Goal: Information Seeking & Learning: Learn about a topic

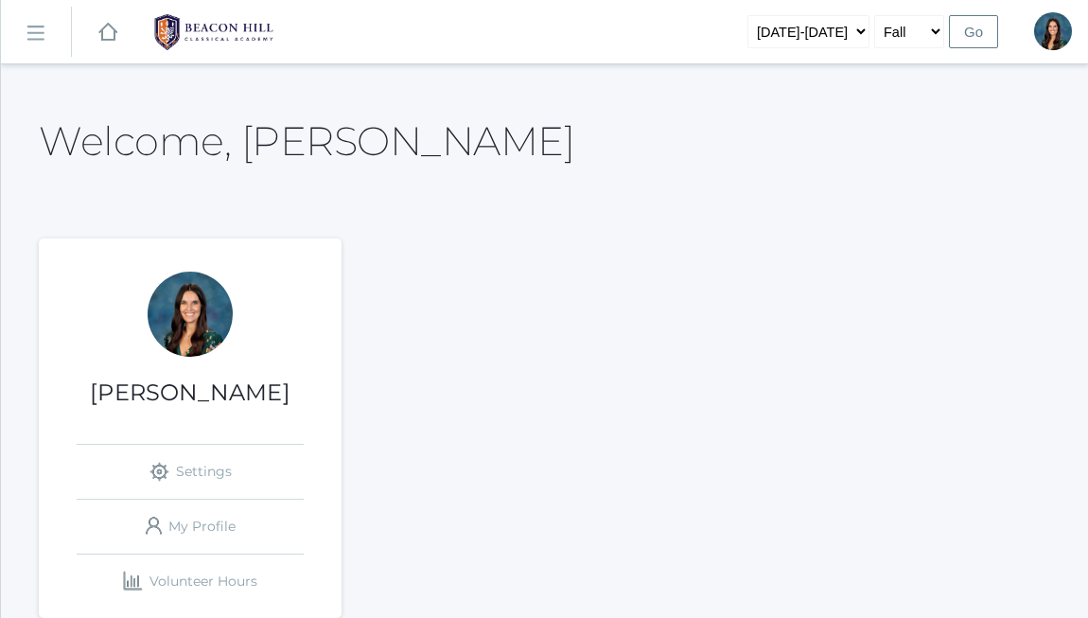
click at [29, 17] on link "icons/ui/navigation/hamburger Created with Sketch." at bounding box center [36, 32] width 70 height 51
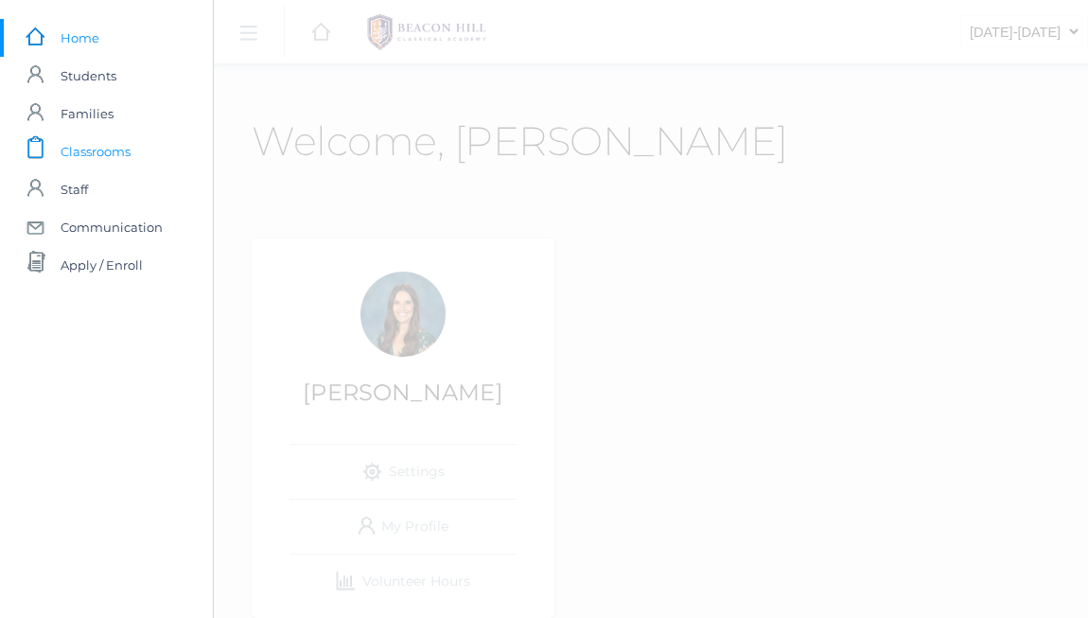
click at [99, 151] on span "Classrooms" at bounding box center [96, 152] width 70 height 38
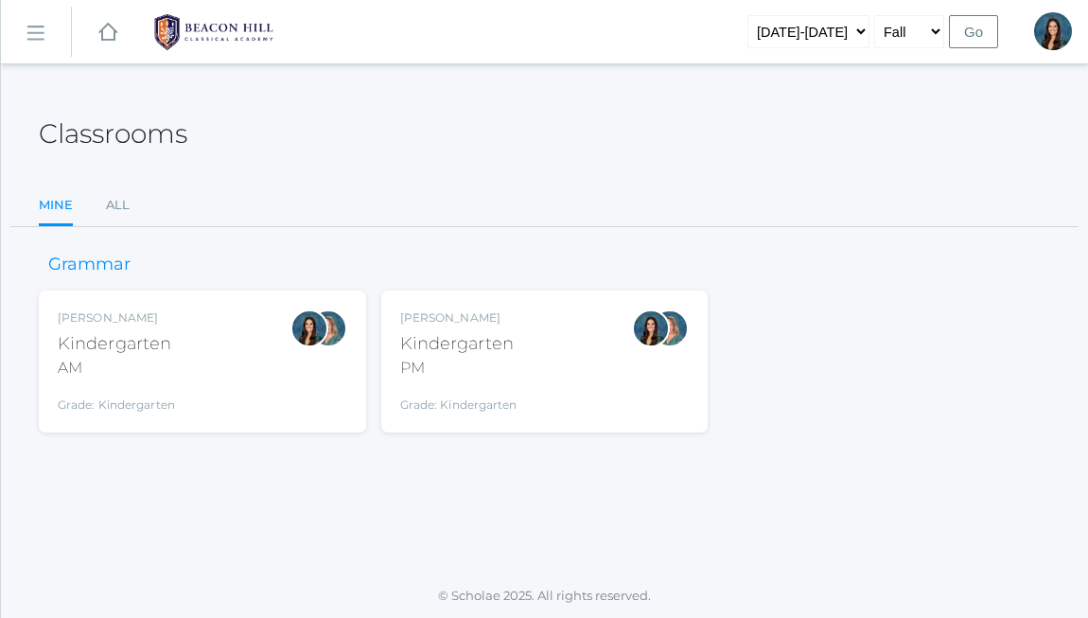
click at [45, 30] on link "icons/ui/navigation/hamburger Created with Sketch." at bounding box center [36, 32] width 70 height 51
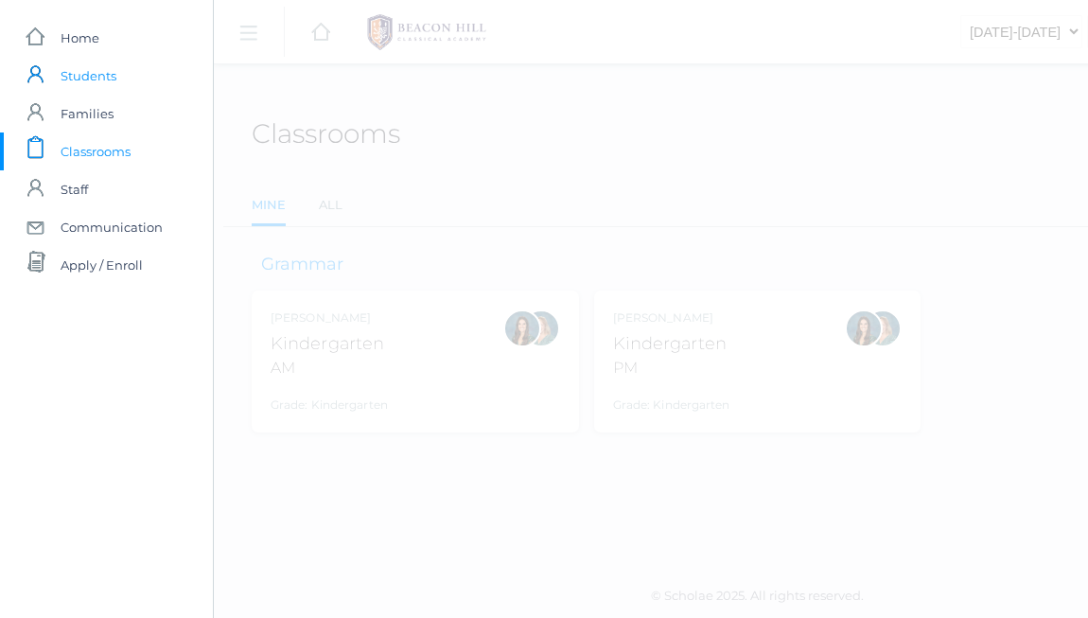
click at [74, 74] on span "Students" at bounding box center [89, 76] width 56 height 38
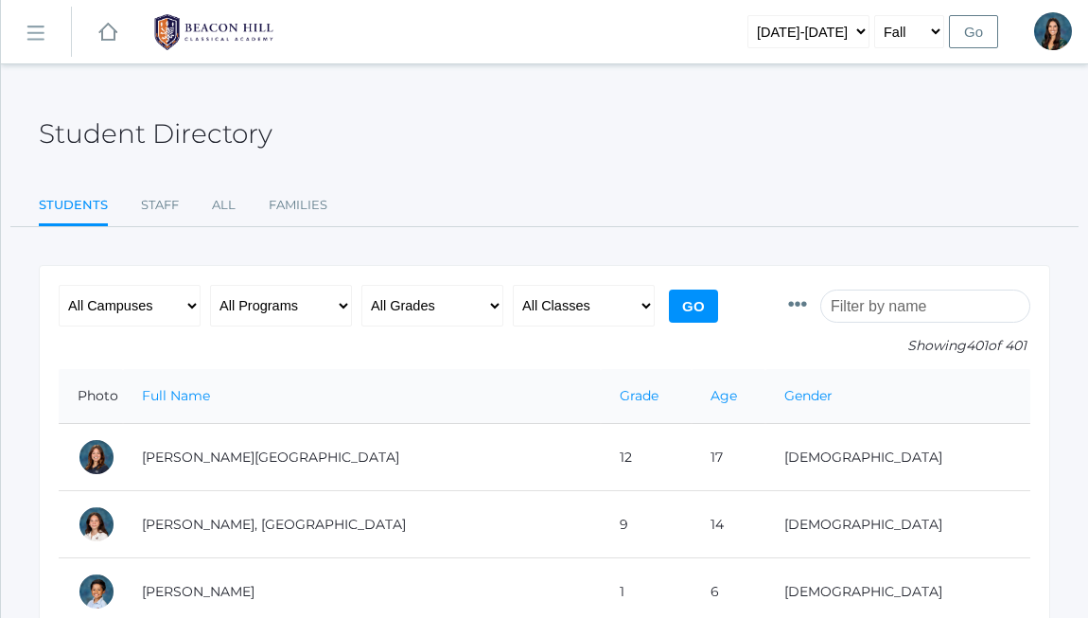
click at [892, 303] on input "search" at bounding box center [926, 306] width 210 height 33
click at [591, 308] on select "All Classes Grammar - *KIND - Kindergarten AM - *KIND - Kindergarten PM - *KNDC…" at bounding box center [584, 306] width 142 height 42
select select "2175"
click at [684, 309] on input "Go" at bounding box center [693, 306] width 49 height 33
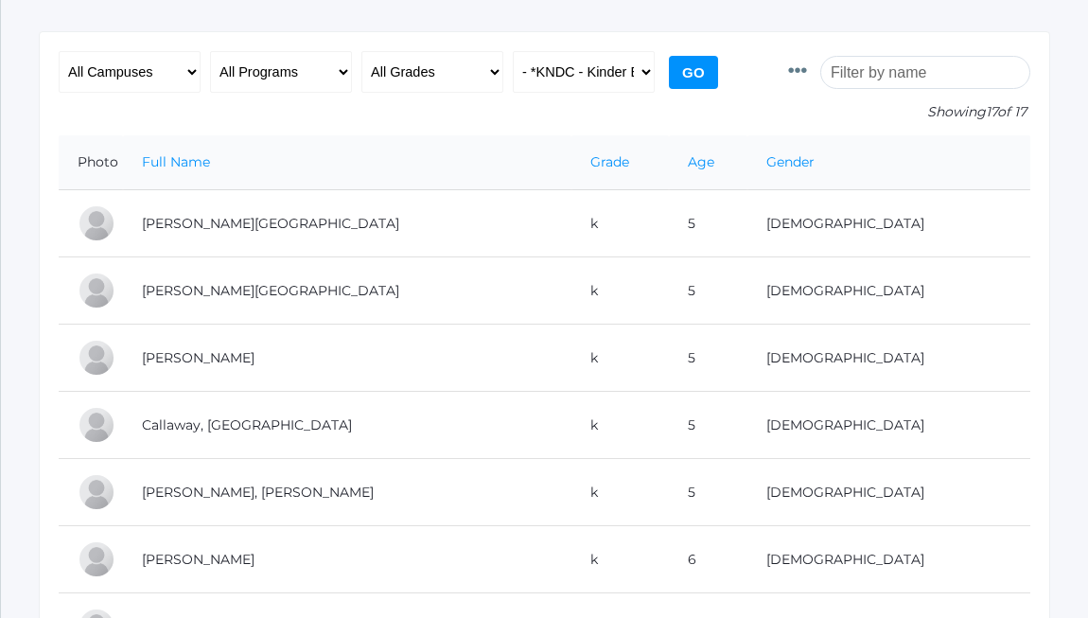
scroll to position [233, 0]
click at [597, 80] on select "All Classes Grammar - *KIND - Kindergarten AM - *KIND - Kindergarten PM - *KNDC…" at bounding box center [584, 73] width 142 height 42
select select "2207"
click at [700, 65] on input "Go" at bounding box center [693, 73] width 49 height 33
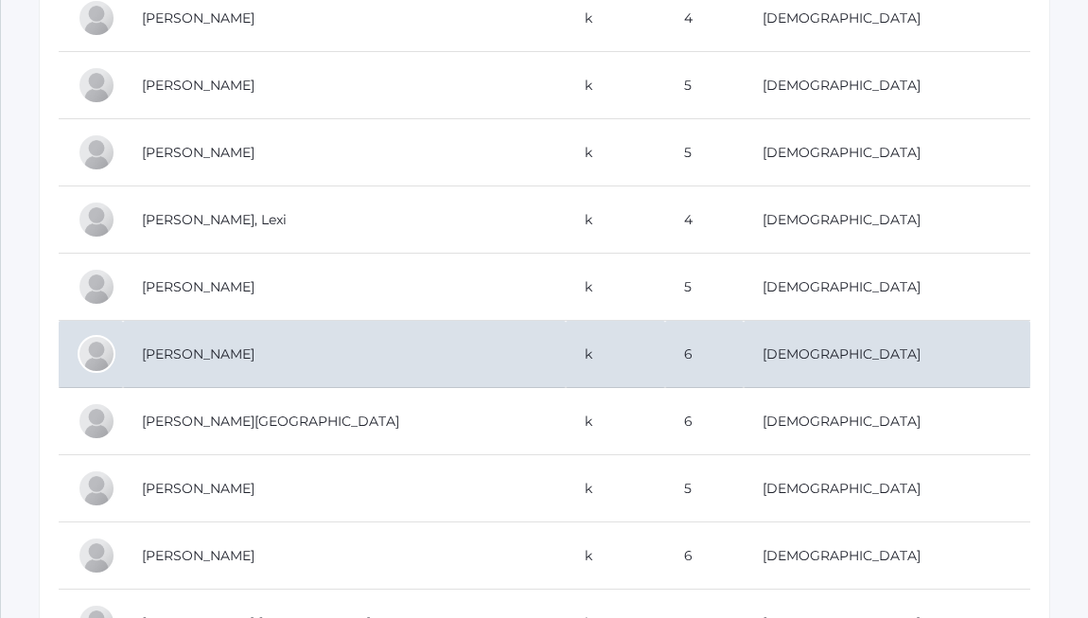
scroll to position [850, 0]
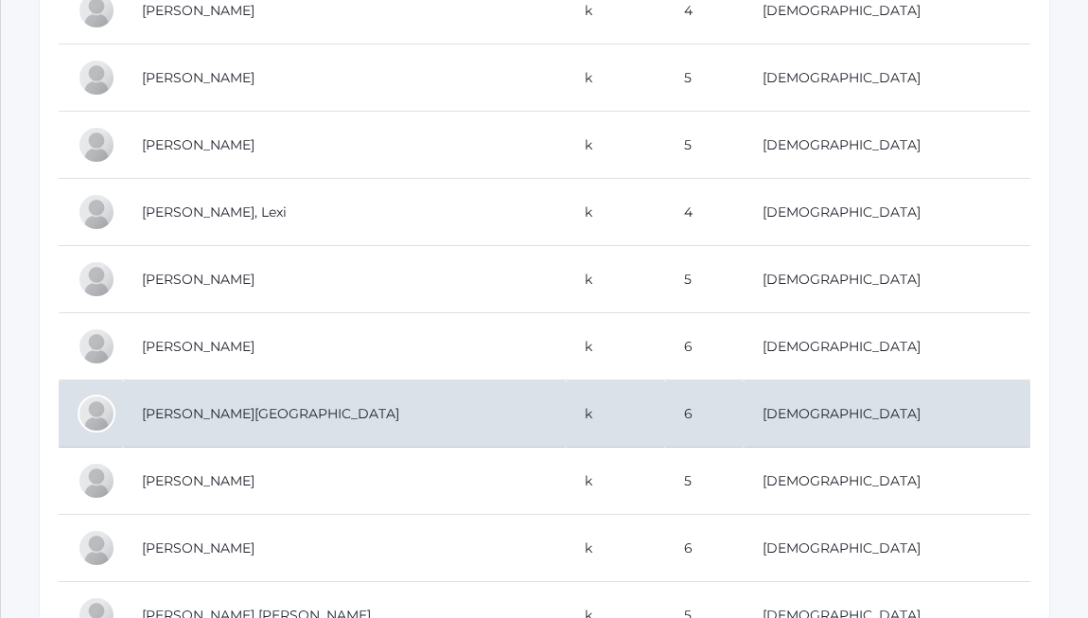
click at [231, 407] on td "[PERSON_NAME][GEOGRAPHIC_DATA]" at bounding box center [344, 413] width 443 height 67
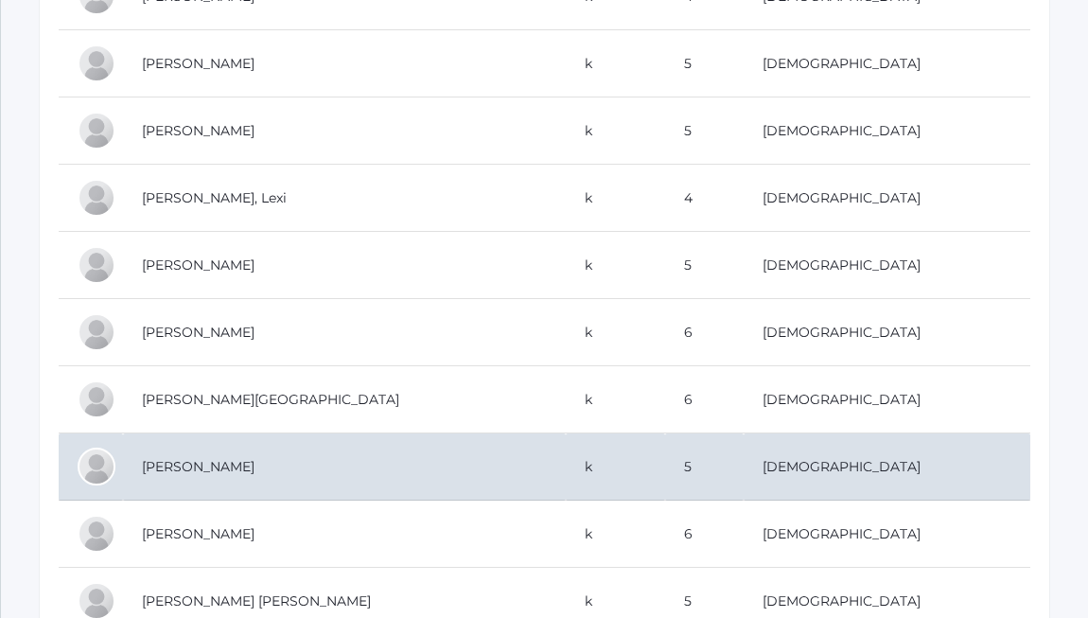
click at [249, 468] on td "[PERSON_NAME]" at bounding box center [344, 466] width 443 height 67
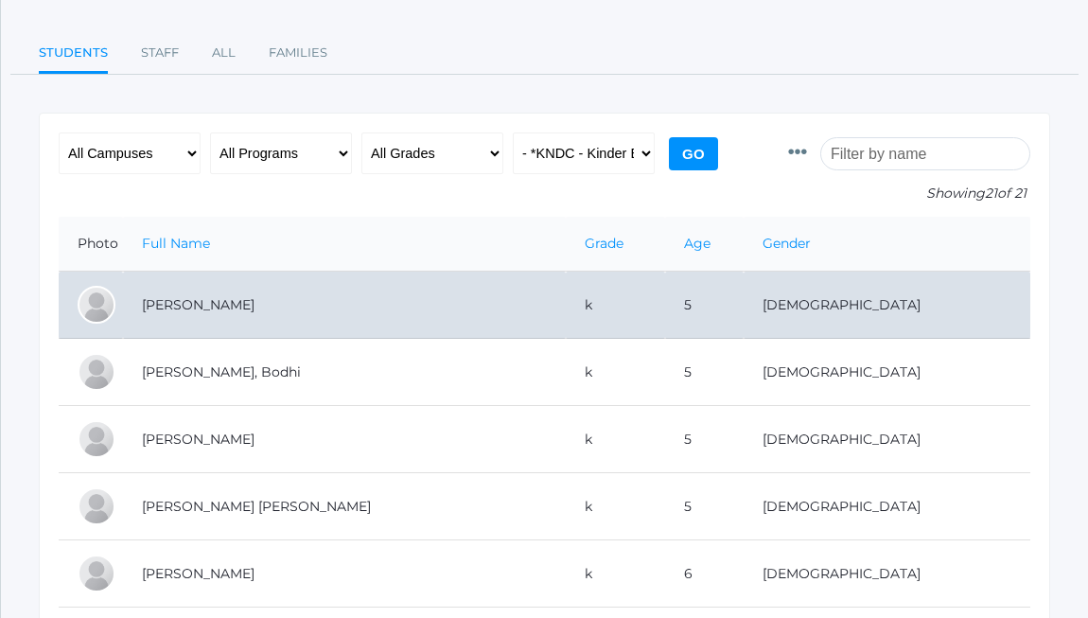
scroll to position [155, 0]
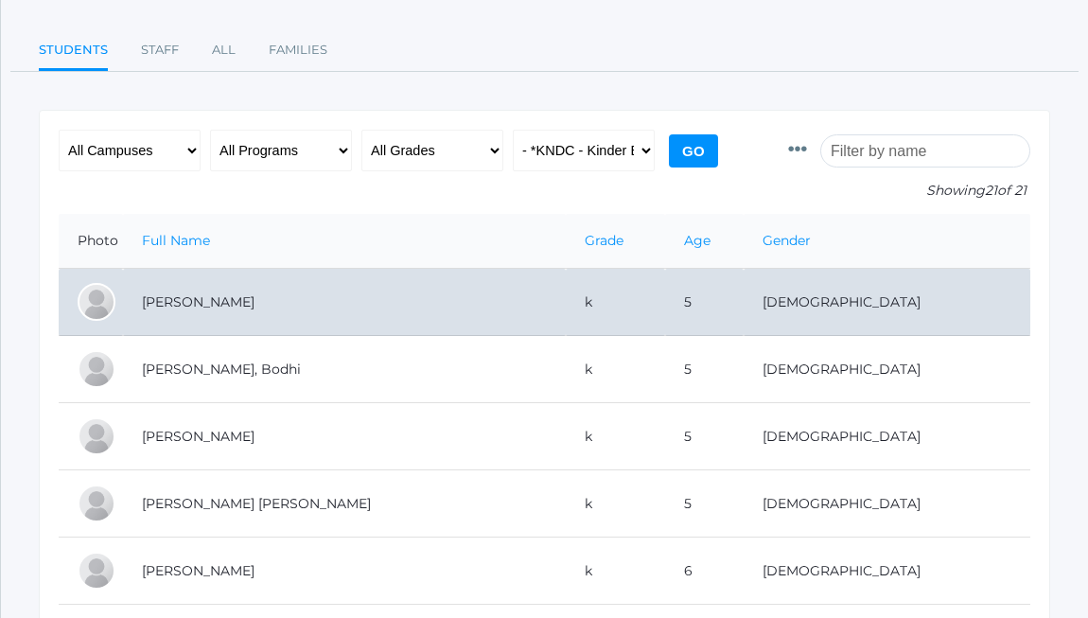
click at [196, 308] on td "[PERSON_NAME]" at bounding box center [344, 302] width 443 height 67
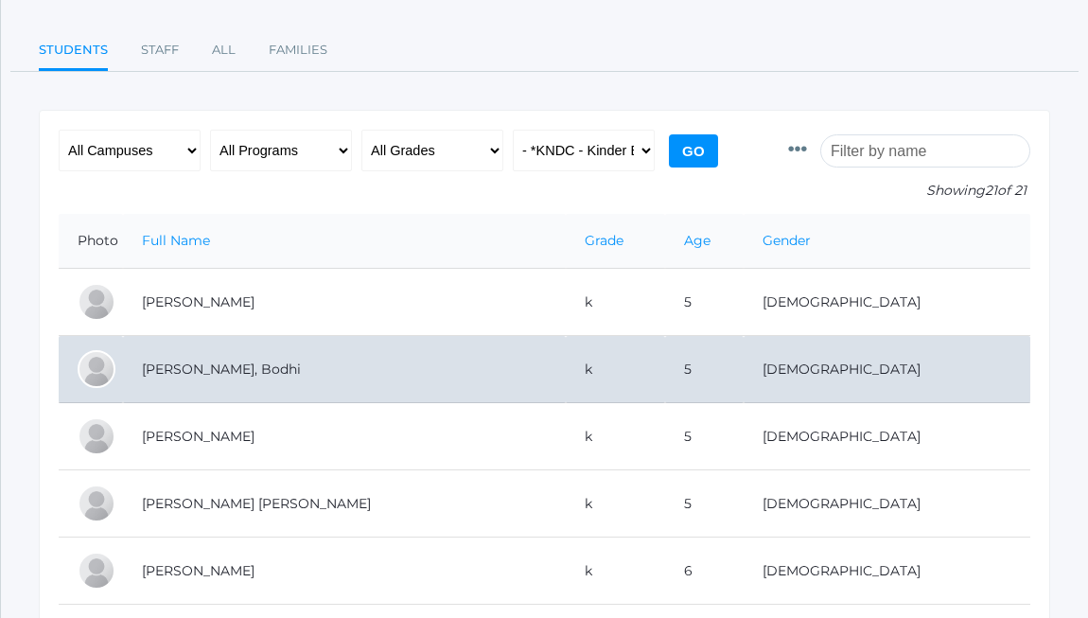
click at [168, 359] on td "[PERSON_NAME], Bodhi" at bounding box center [344, 369] width 443 height 67
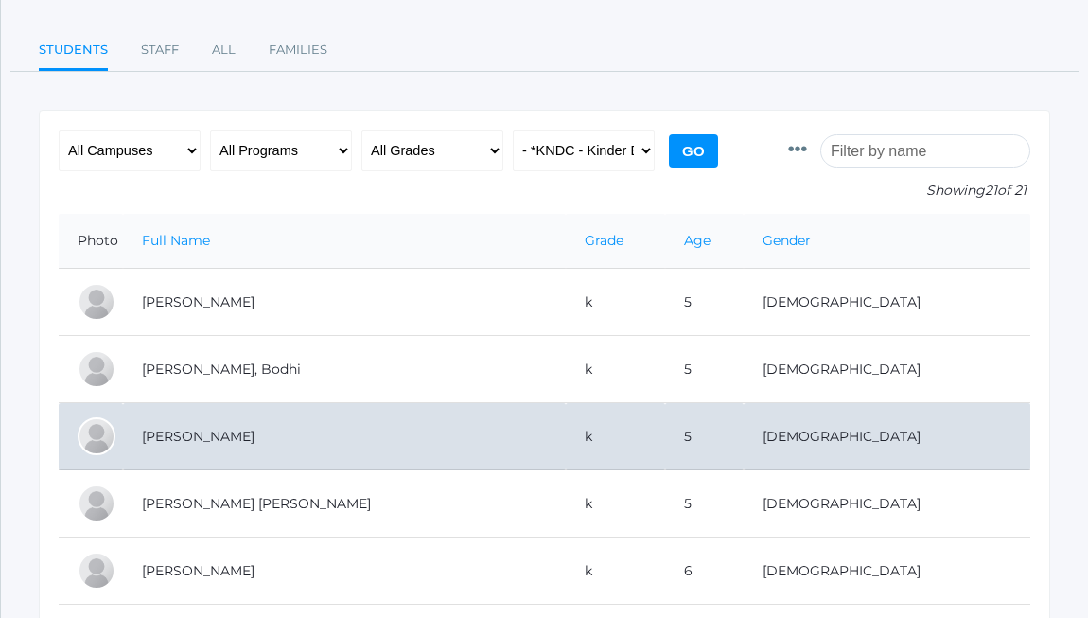
click at [187, 436] on td "[PERSON_NAME]" at bounding box center [344, 436] width 443 height 67
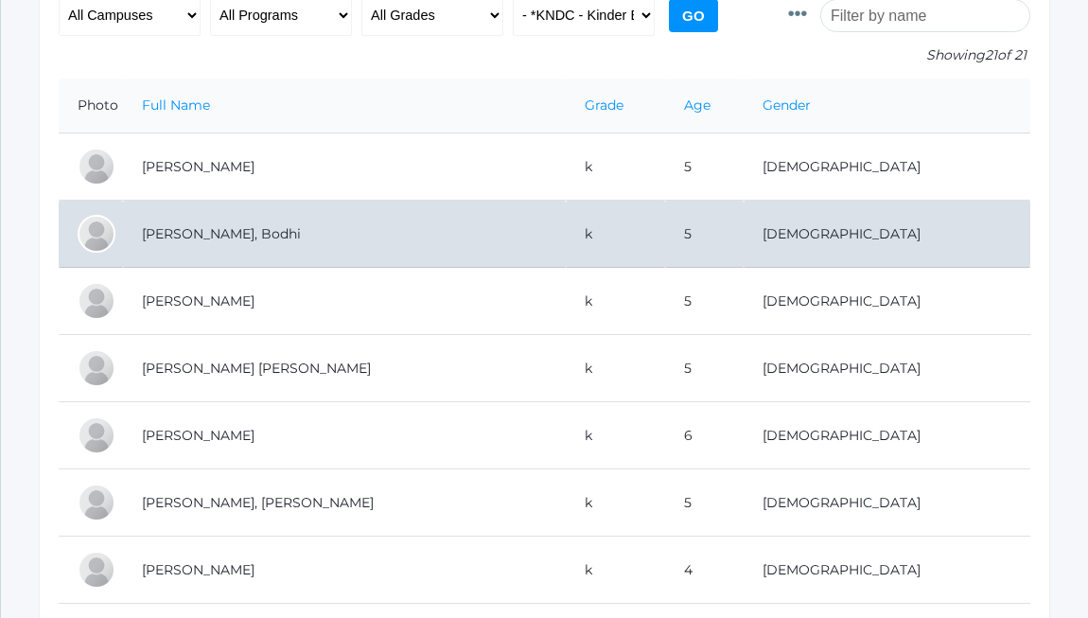
scroll to position [304, 0]
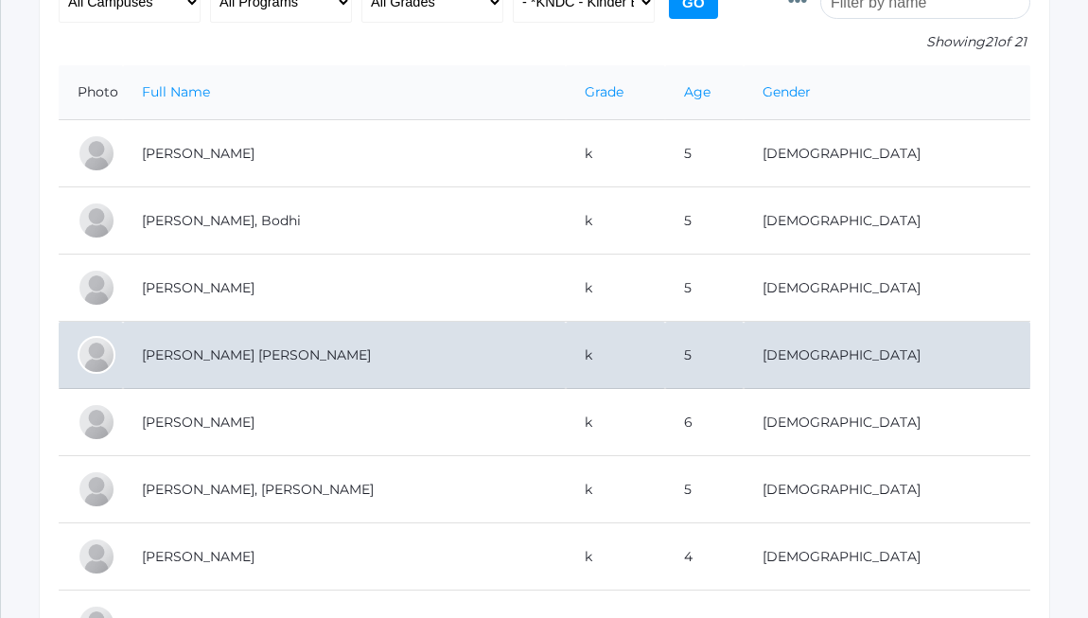
click at [232, 352] on td "[PERSON_NAME] [PERSON_NAME]" at bounding box center [344, 355] width 443 height 67
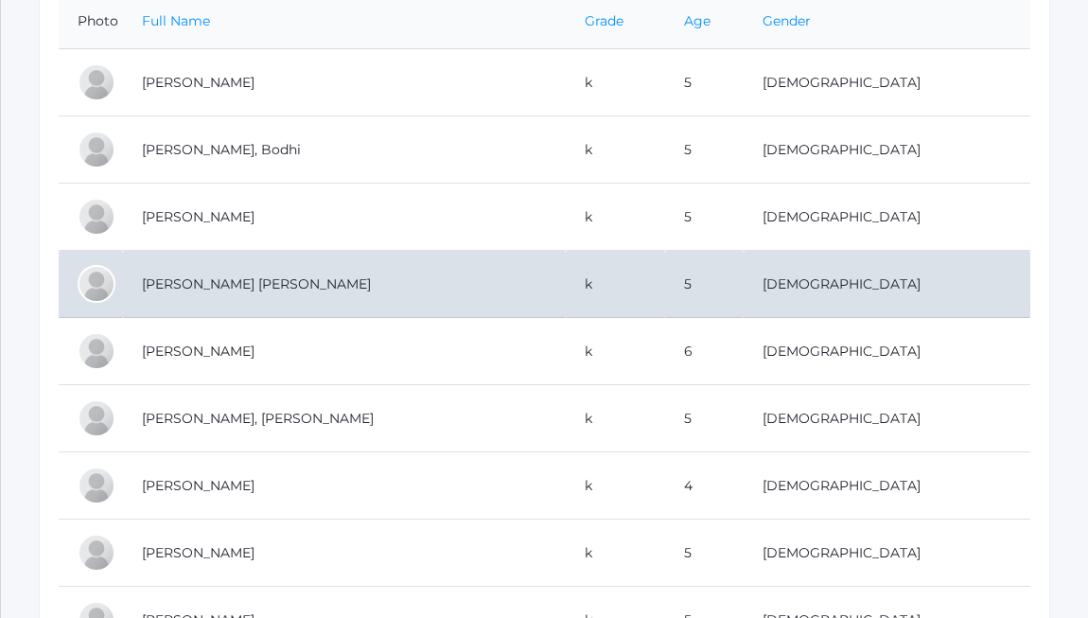
scroll to position [379, 0]
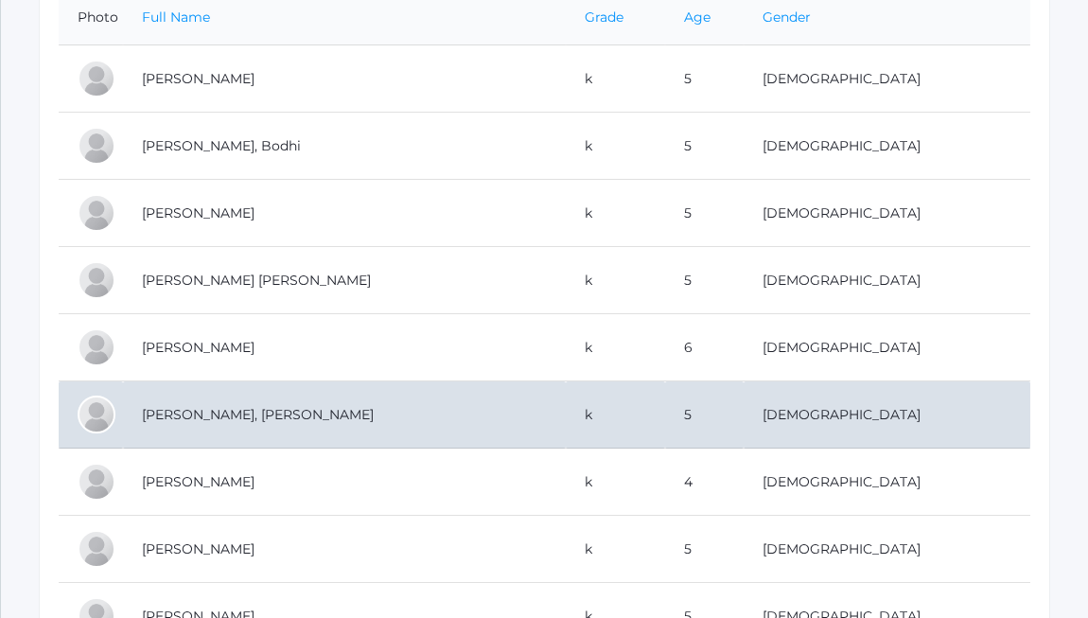
click at [223, 415] on td "[PERSON_NAME], [PERSON_NAME]" at bounding box center [344, 414] width 443 height 67
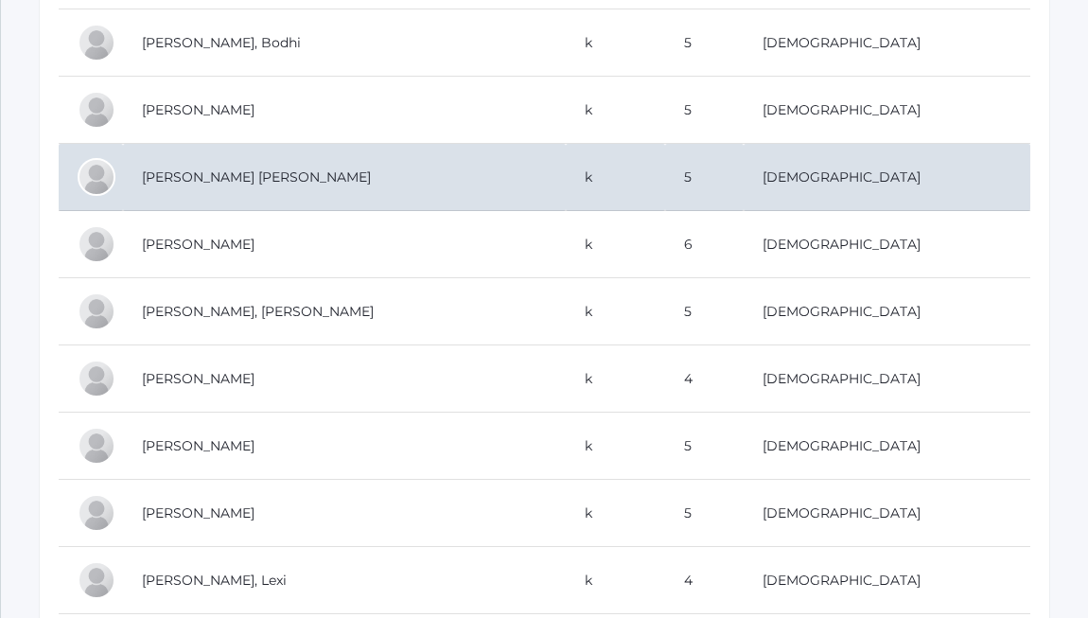
scroll to position [484, 0]
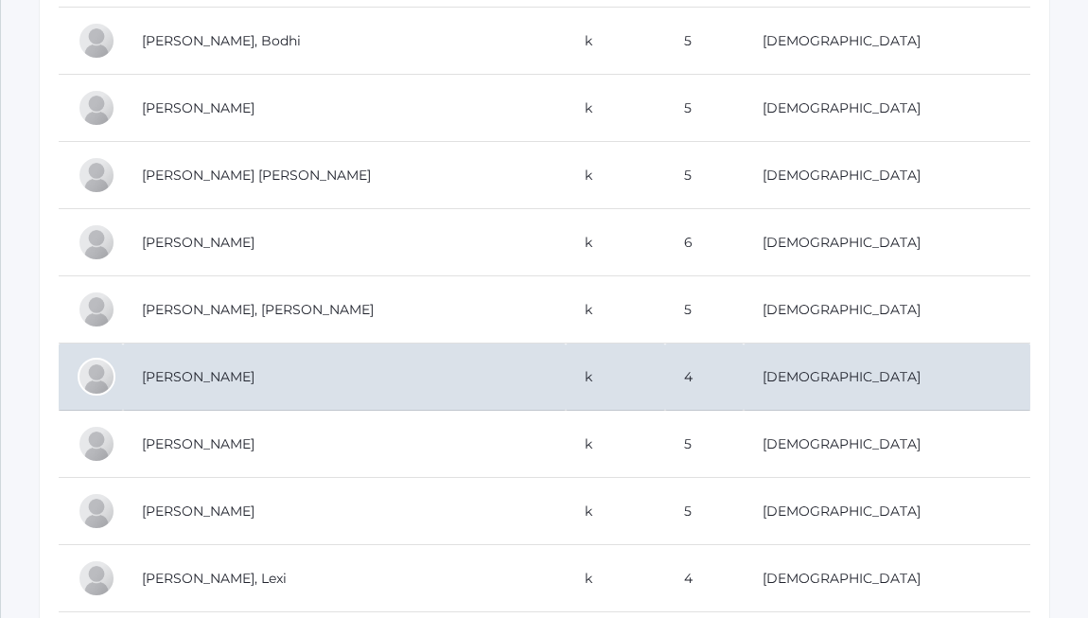
click at [231, 378] on td "[PERSON_NAME]" at bounding box center [344, 377] width 443 height 67
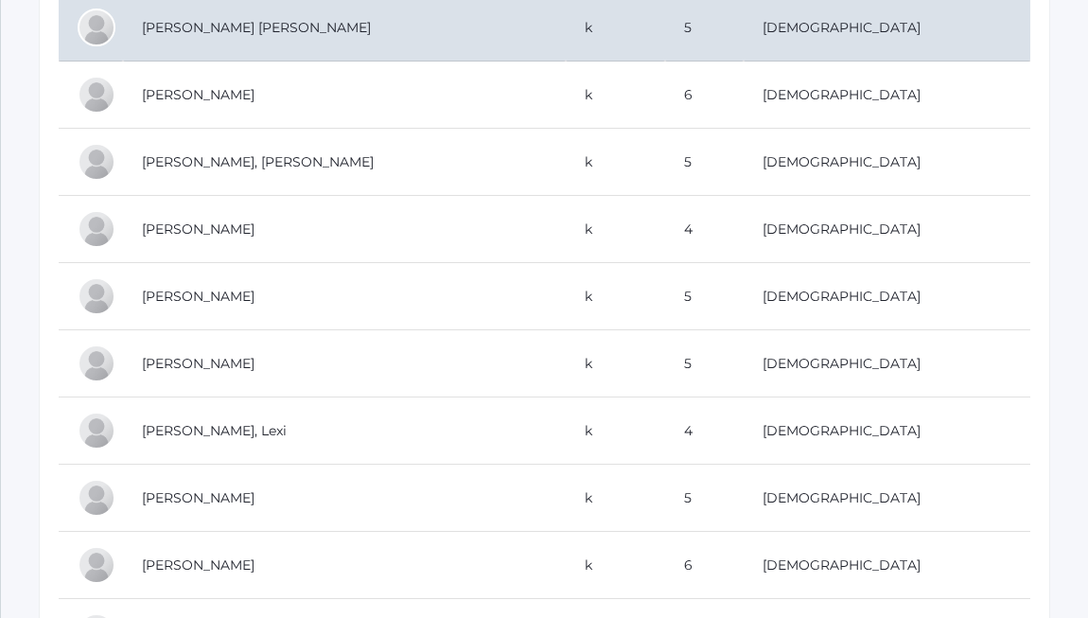
scroll to position [638, 0]
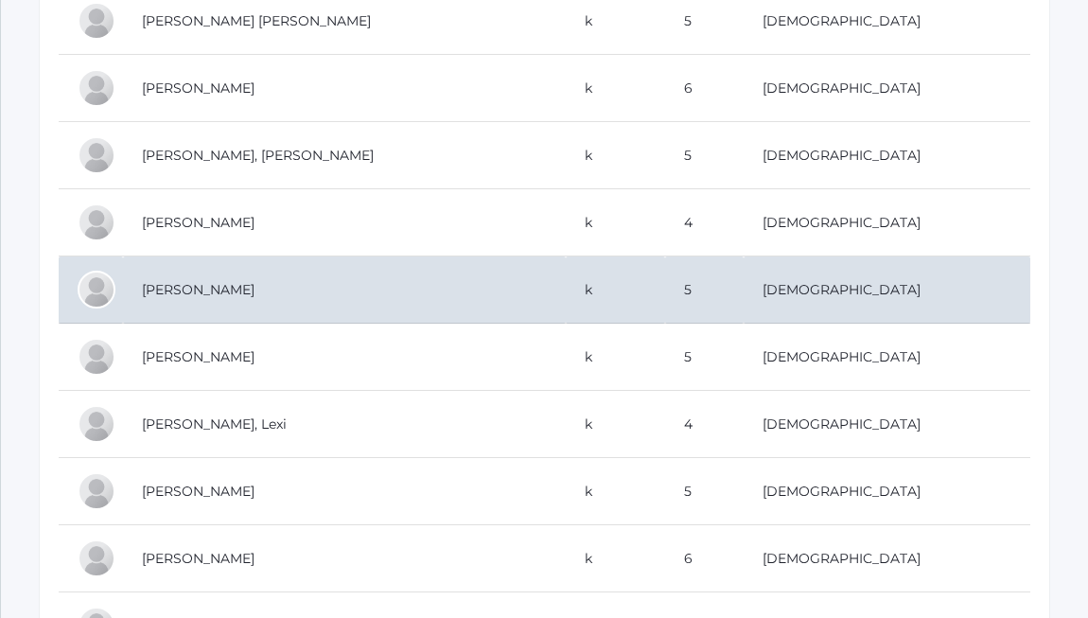
click at [229, 294] on td "[PERSON_NAME]" at bounding box center [344, 289] width 443 height 67
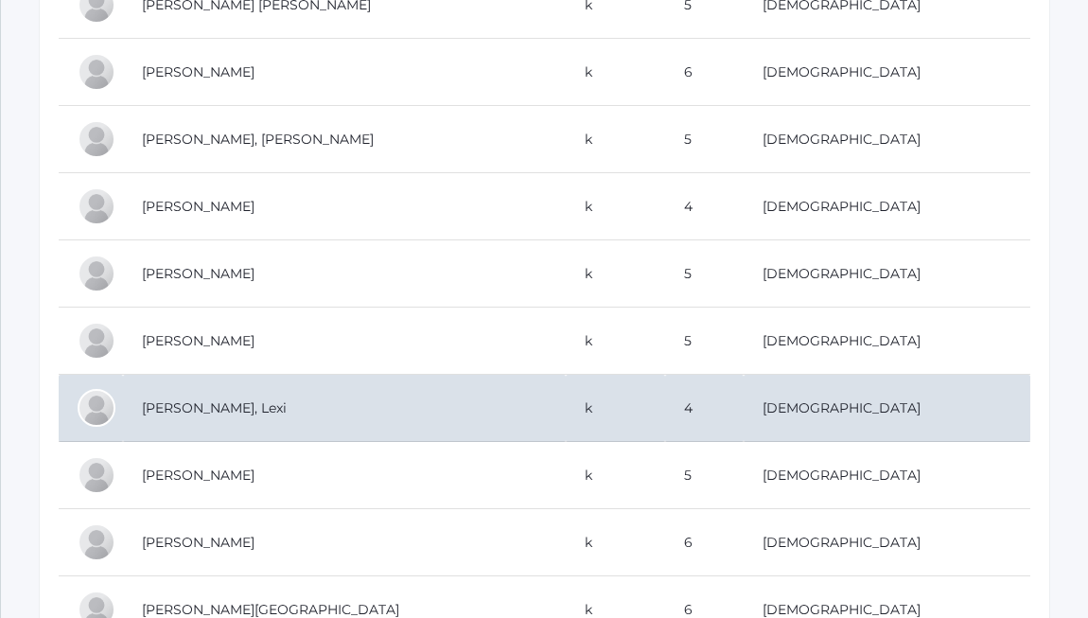
scroll to position [663, 0]
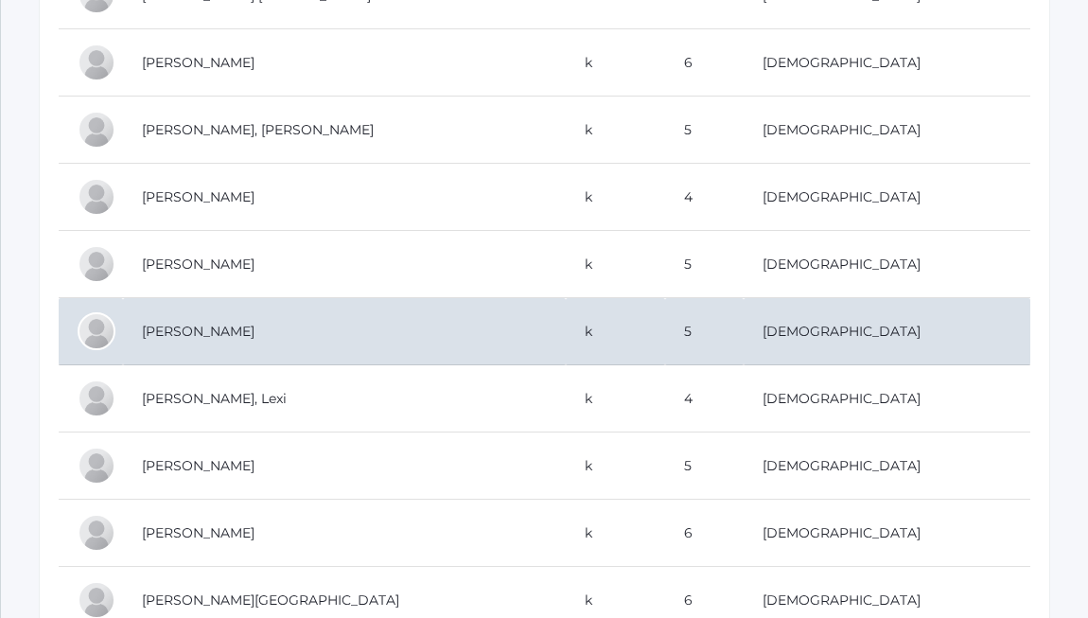
click at [235, 319] on td "[PERSON_NAME]" at bounding box center [344, 331] width 443 height 67
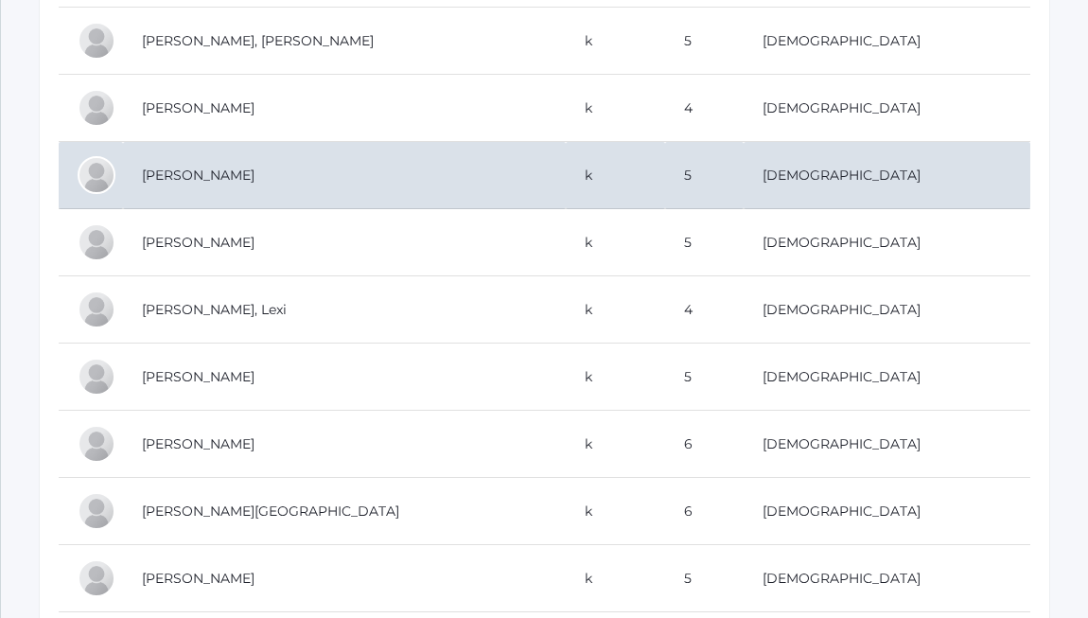
scroll to position [754, 0]
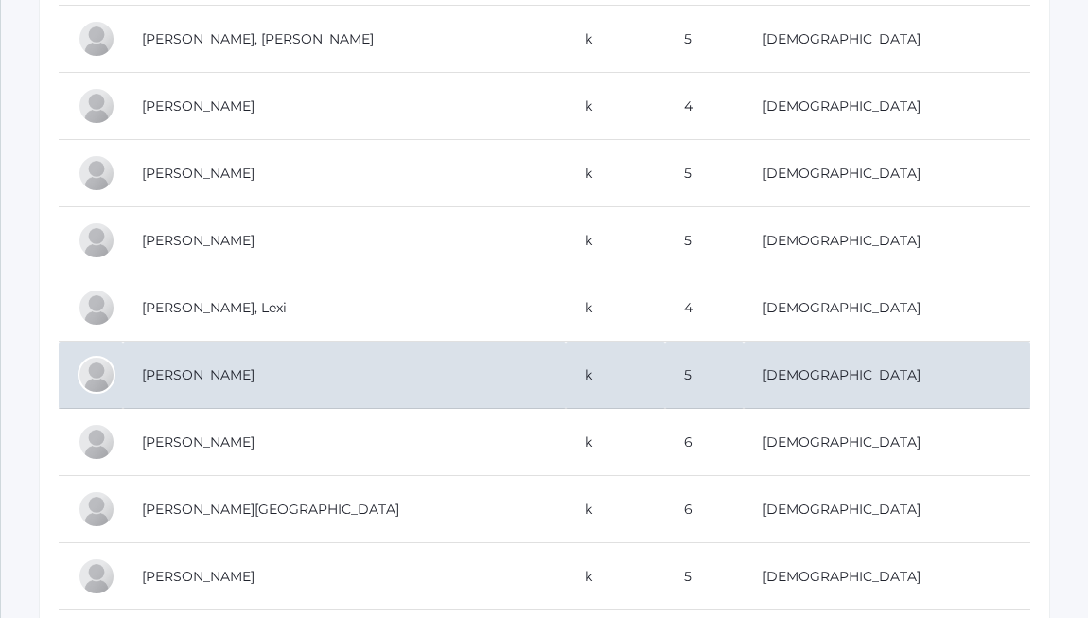
click at [203, 382] on td "[PERSON_NAME]" at bounding box center [344, 375] width 443 height 67
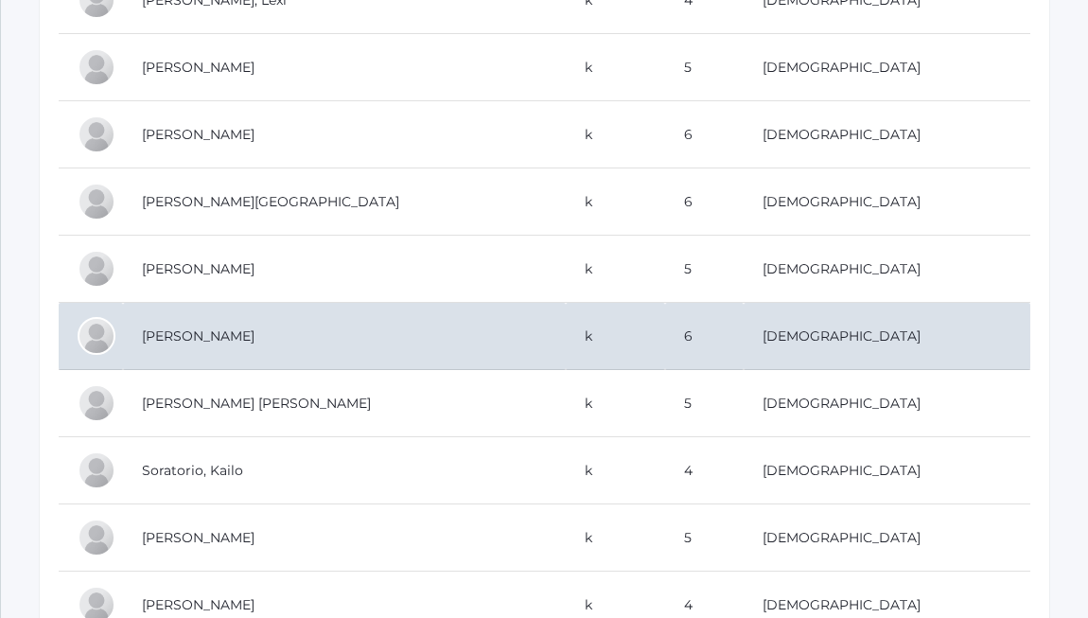
scroll to position [1068, 0]
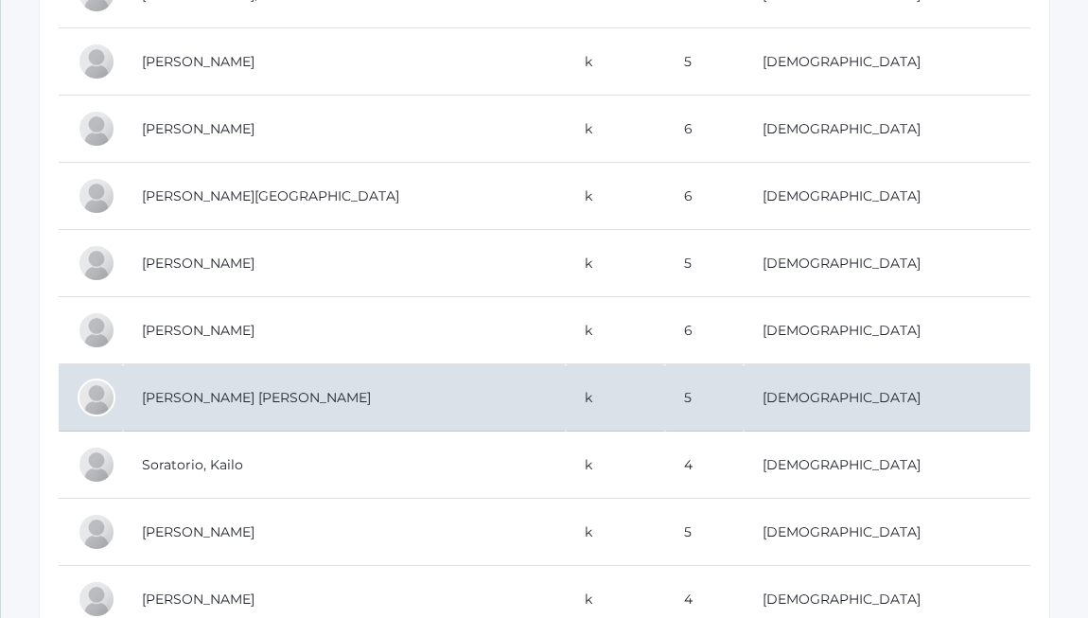
click at [197, 399] on td "[PERSON_NAME] [PERSON_NAME]" at bounding box center [344, 397] width 443 height 67
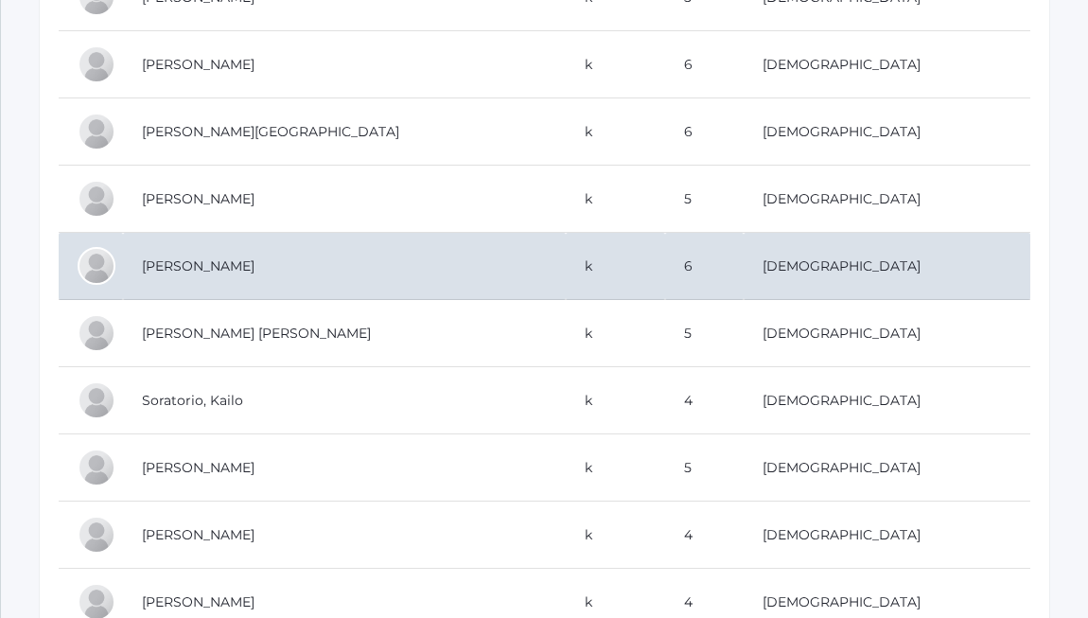
scroll to position [1143, 0]
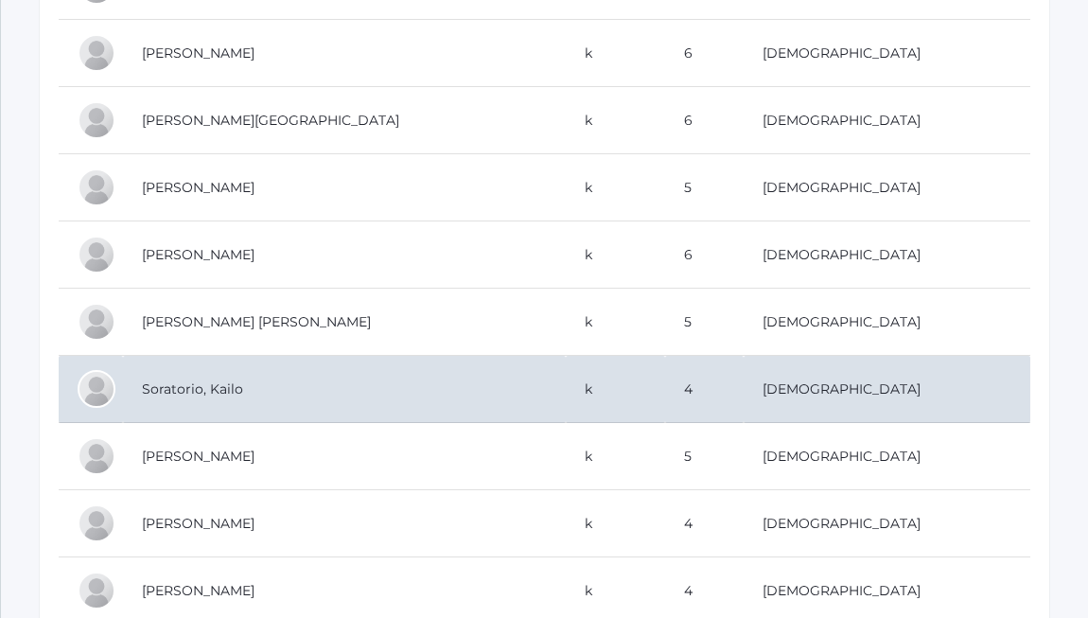
click at [214, 380] on td "Soratorio, Kailo" at bounding box center [344, 389] width 443 height 67
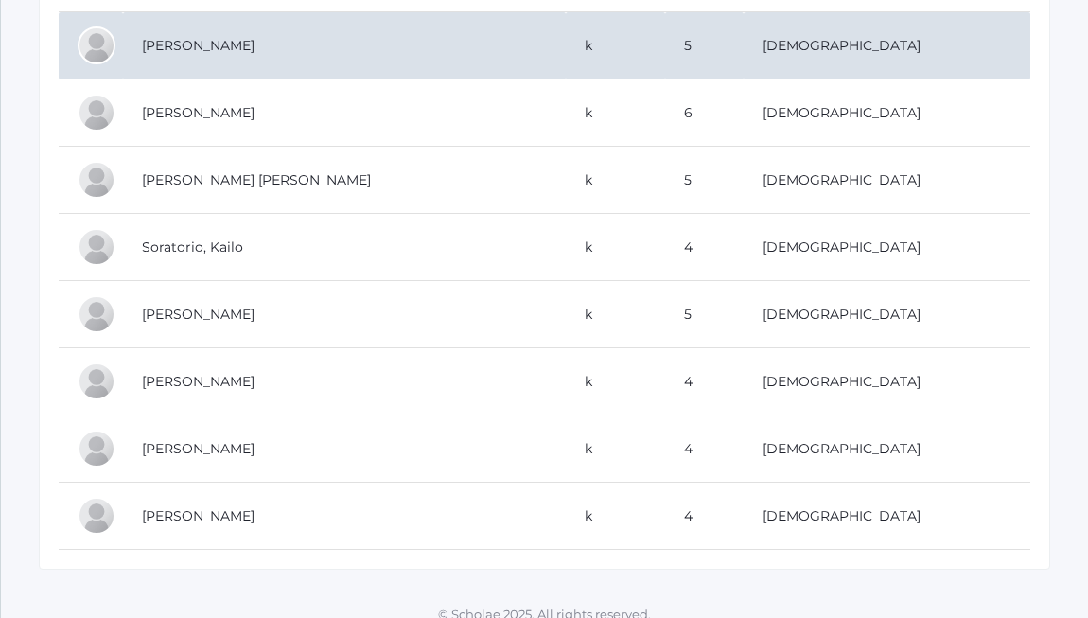
scroll to position [1303, 0]
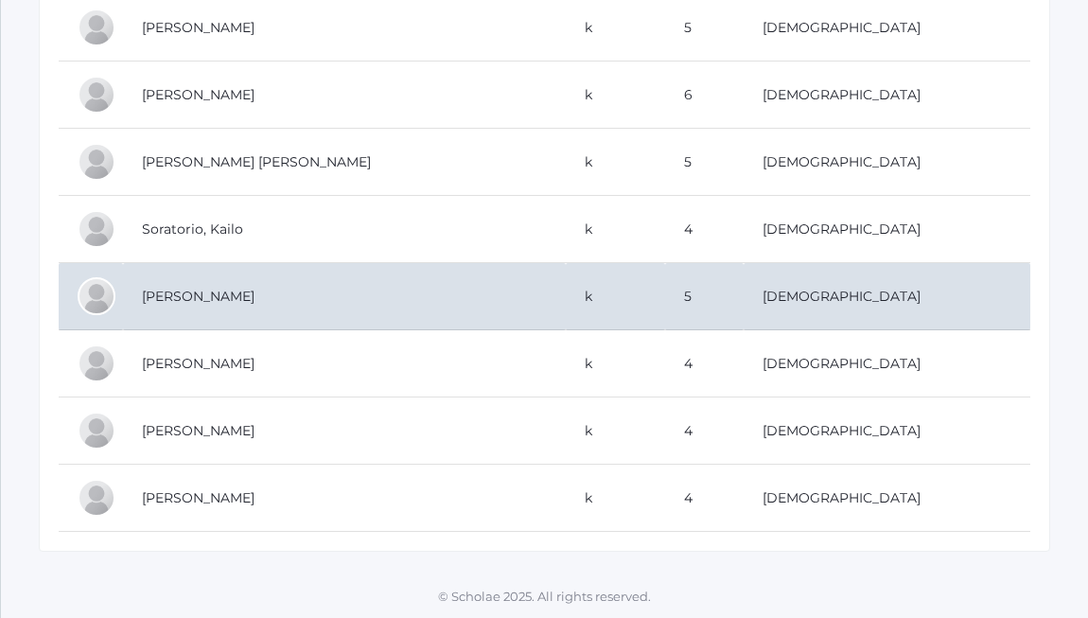
click at [172, 304] on td "[PERSON_NAME]" at bounding box center [344, 296] width 443 height 67
click at [207, 299] on td "[PERSON_NAME]" at bounding box center [344, 296] width 443 height 67
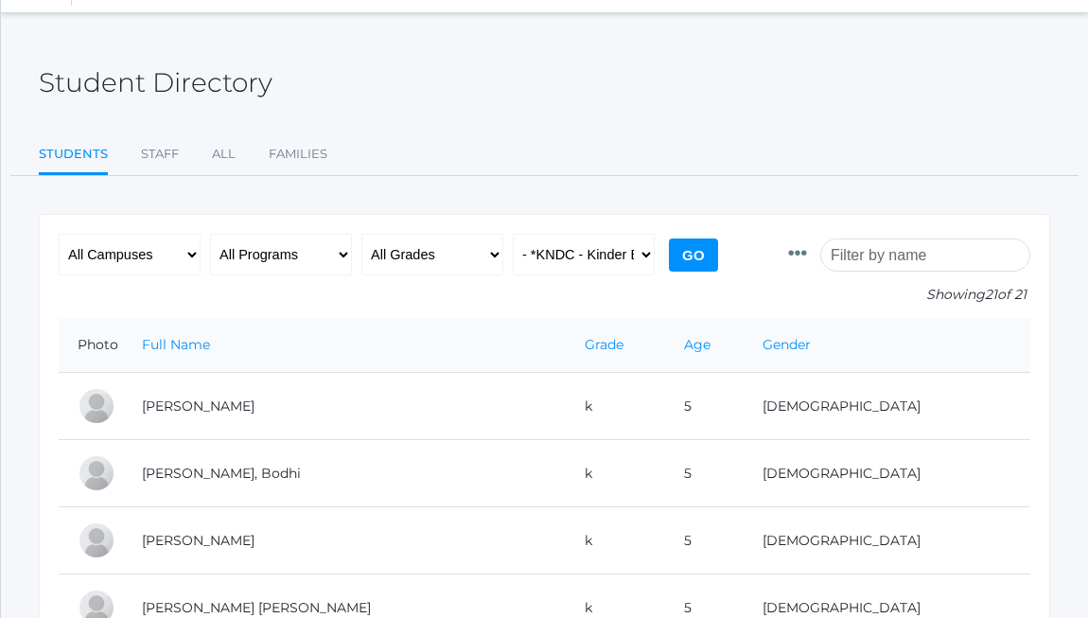
scroll to position [0, 0]
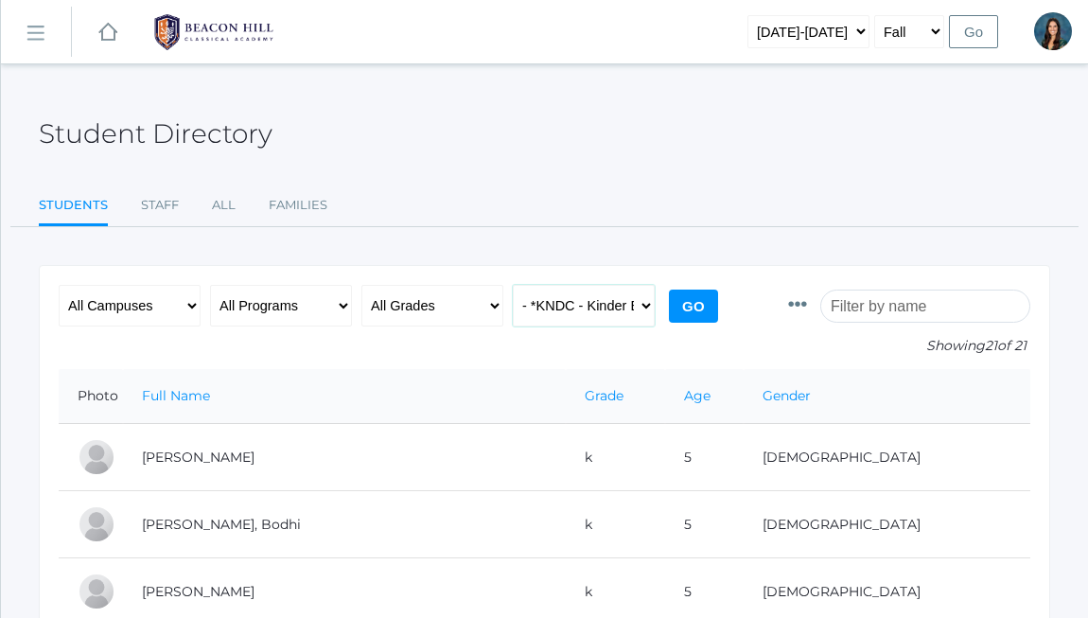
click at [573, 293] on select "All Classes Grammar - *KIND - Kindergarten AM - *KIND - Kindergarten PM - *KNDC…" at bounding box center [584, 306] width 142 height 42
click at [699, 298] on input "Go" at bounding box center [693, 306] width 49 height 33
click at [622, 301] on select "All Classes Grammar - *KIND - Kindergarten AM - *KIND - Kindergarten PM - *KNDC…" at bounding box center [584, 306] width 142 height 42
select select "2175"
click at [708, 314] on input "Go" at bounding box center [693, 306] width 49 height 33
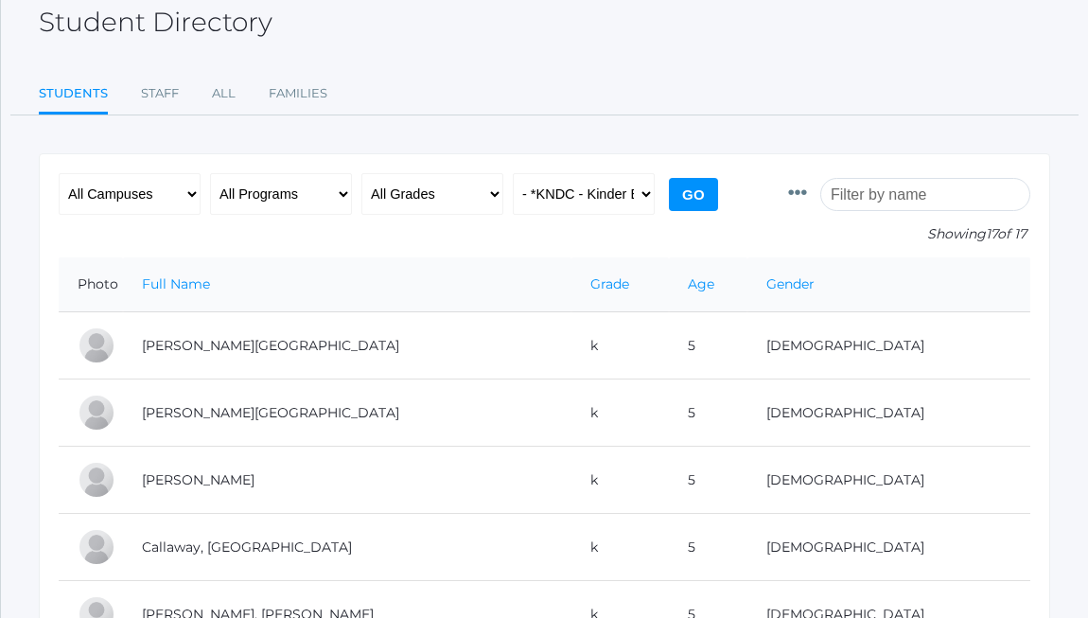
scroll to position [115, 0]
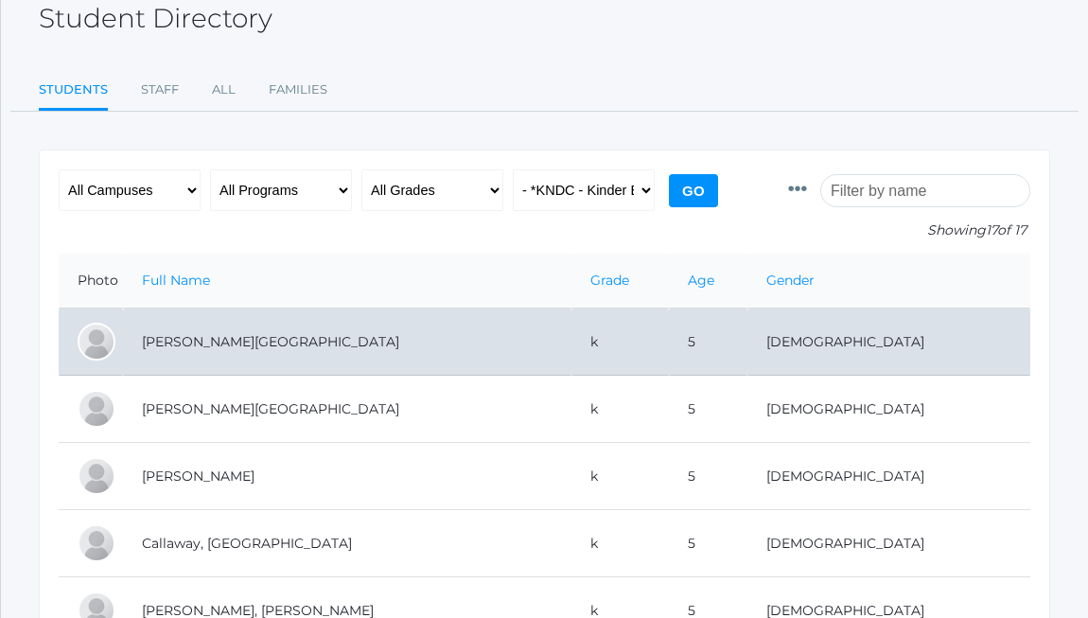
click at [203, 346] on td "[PERSON_NAME][GEOGRAPHIC_DATA]" at bounding box center [347, 342] width 449 height 67
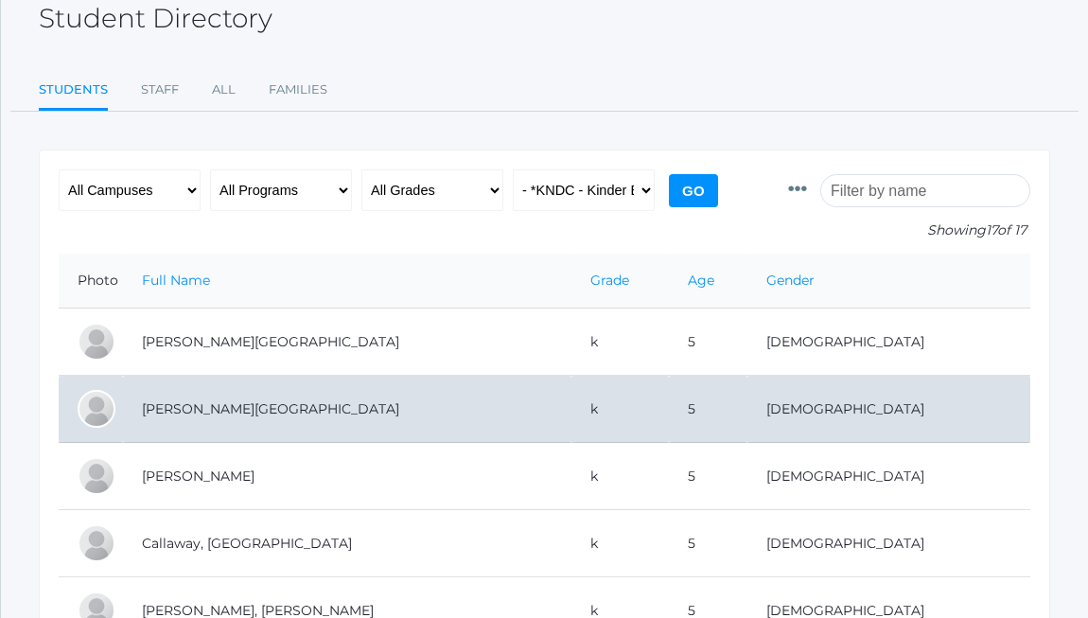
click at [173, 409] on td "[PERSON_NAME][GEOGRAPHIC_DATA]" at bounding box center [347, 409] width 449 height 67
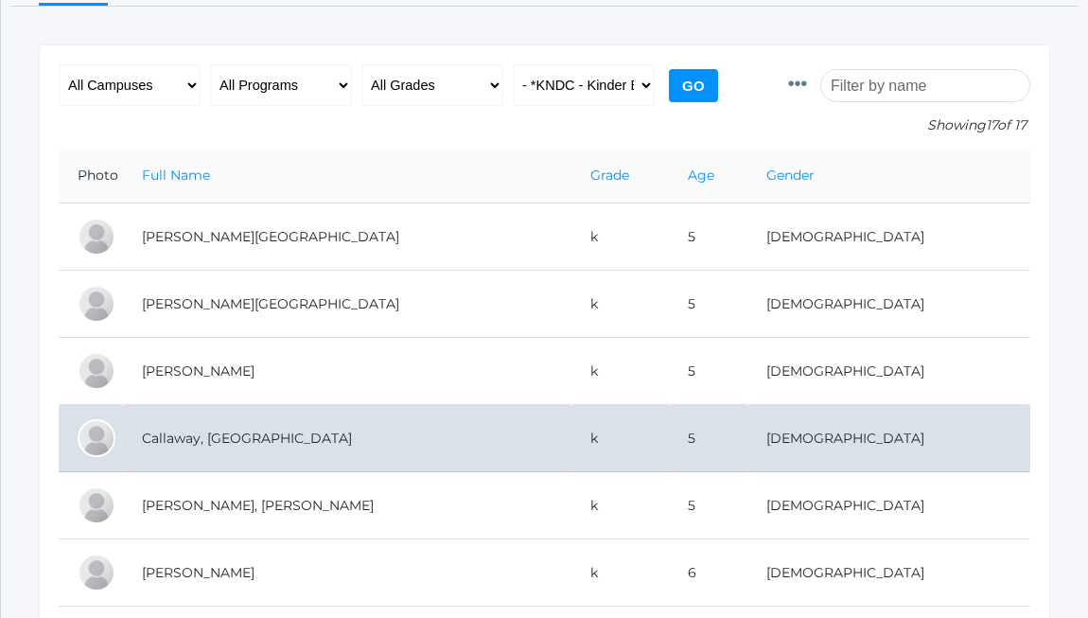
scroll to position [224, 0]
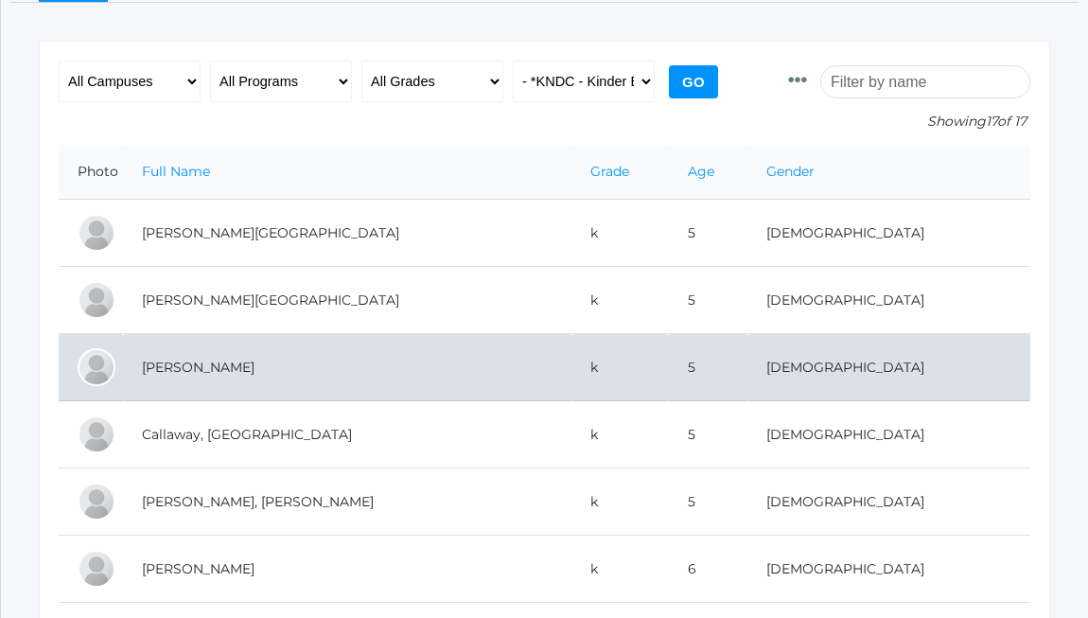
click at [214, 361] on td "[PERSON_NAME]" at bounding box center [347, 367] width 449 height 67
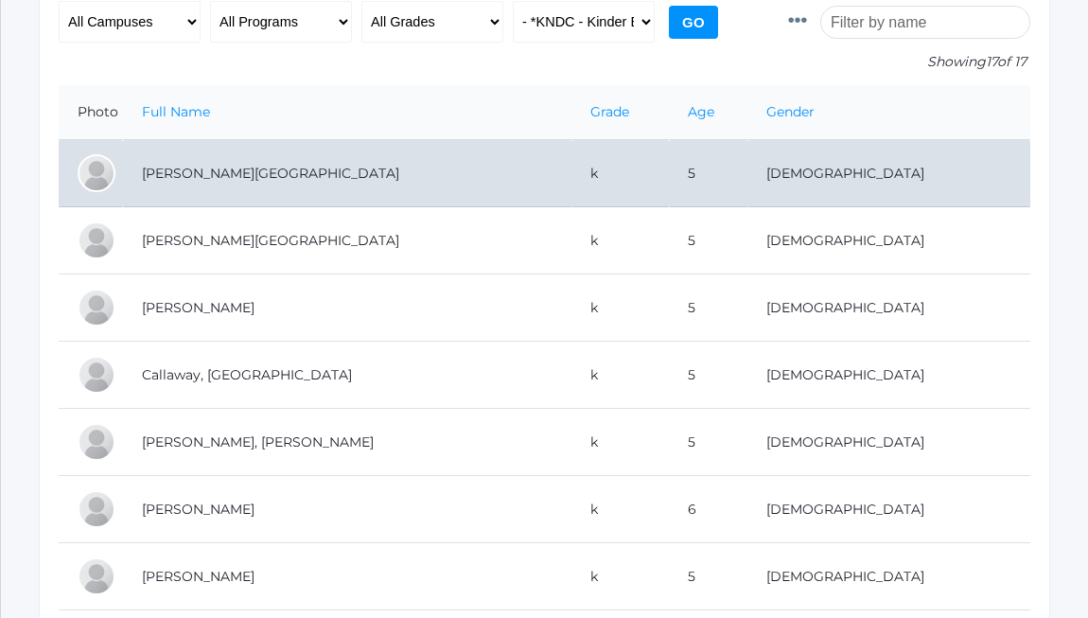
scroll to position [324, 0]
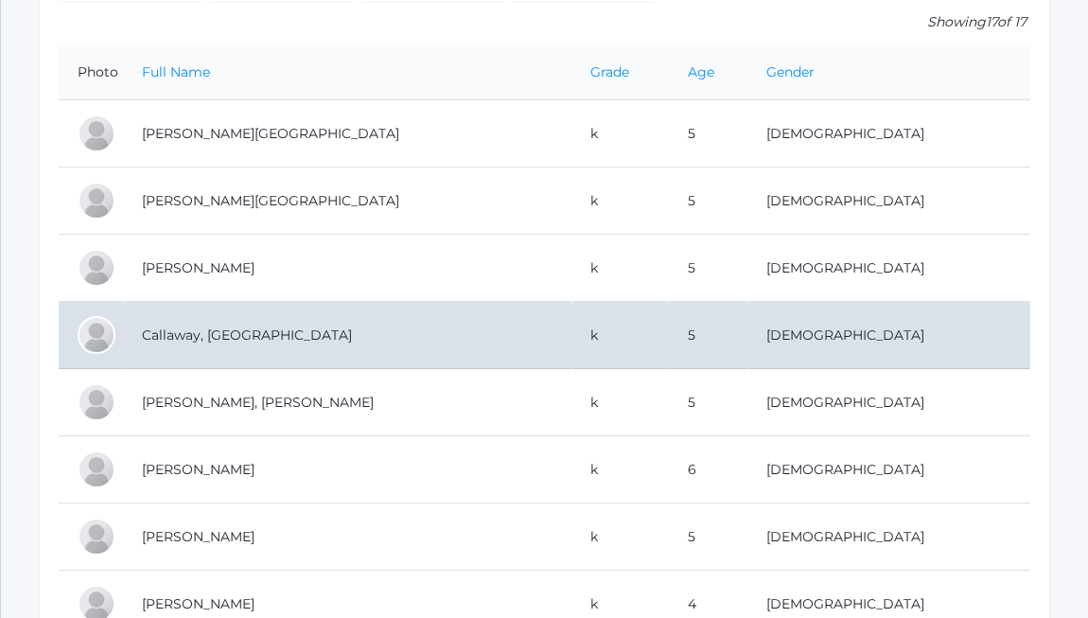
click at [209, 336] on td "Callaway, [GEOGRAPHIC_DATA]" at bounding box center [347, 335] width 449 height 67
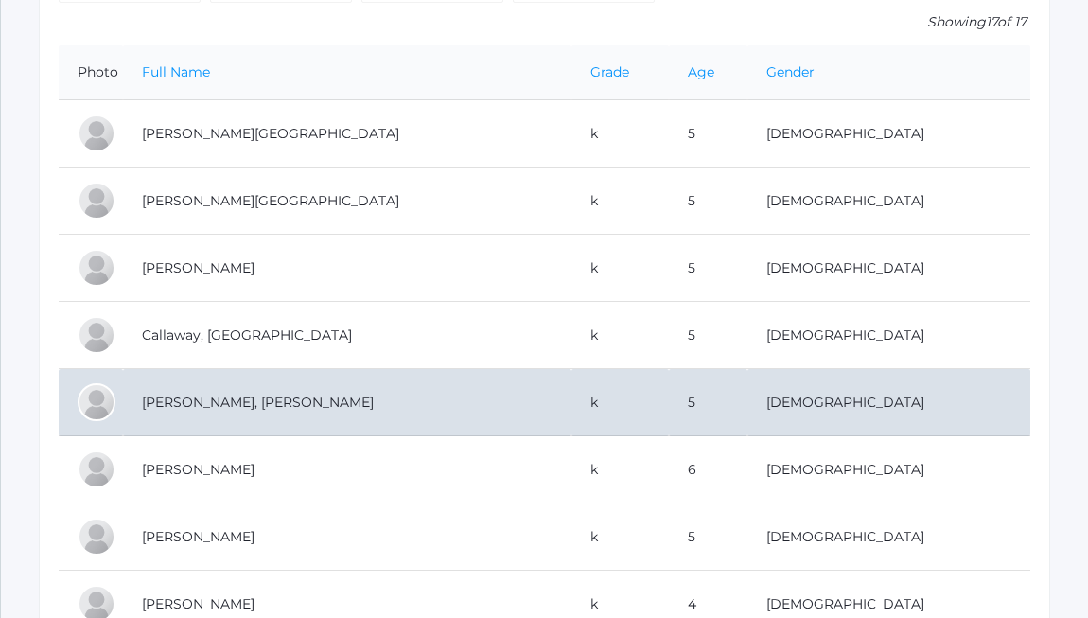
click at [203, 398] on td "[PERSON_NAME], [PERSON_NAME]" at bounding box center [347, 402] width 449 height 67
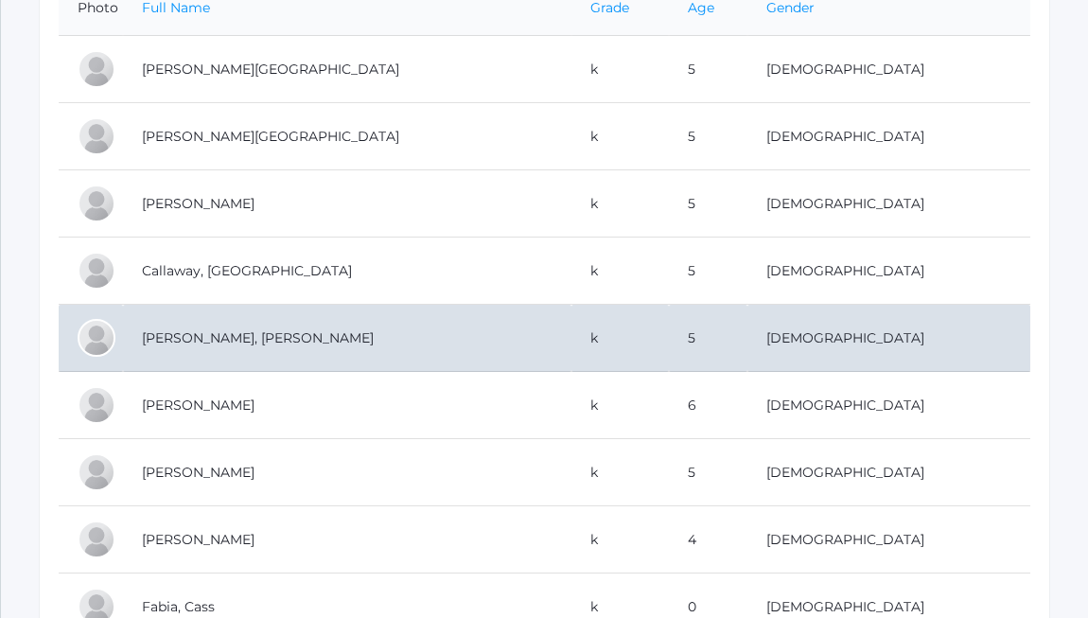
scroll to position [410, 0]
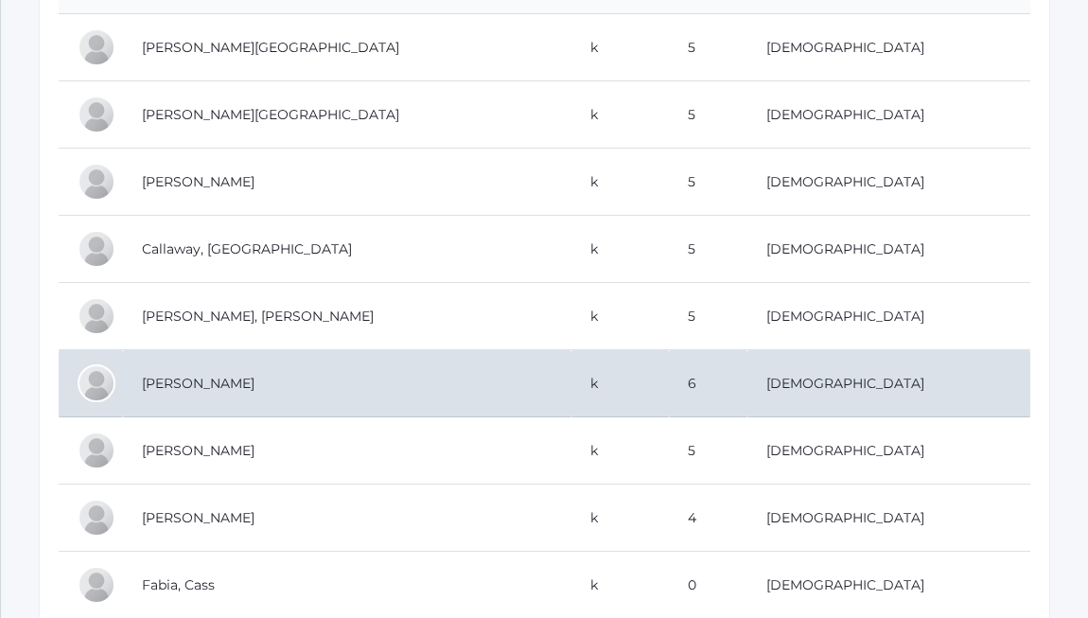
click at [208, 382] on td "[PERSON_NAME]" at bounding box center [347, 383] width 449 height 67
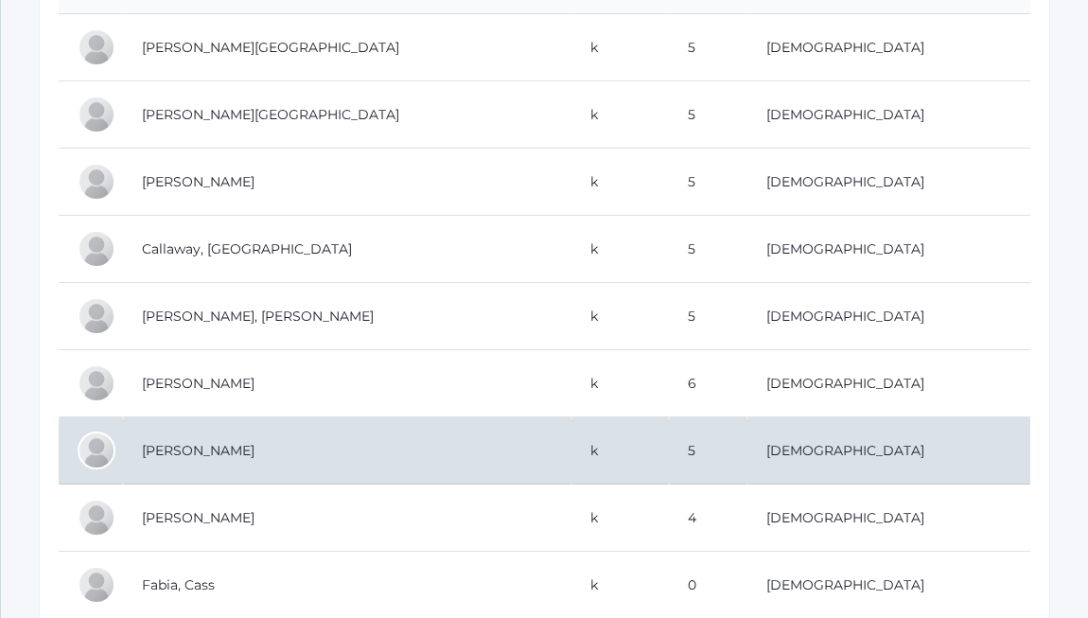
click at [219, 448] on td "[PERSON_NAME]" at bounding box center [347, 450] width 449 height 67
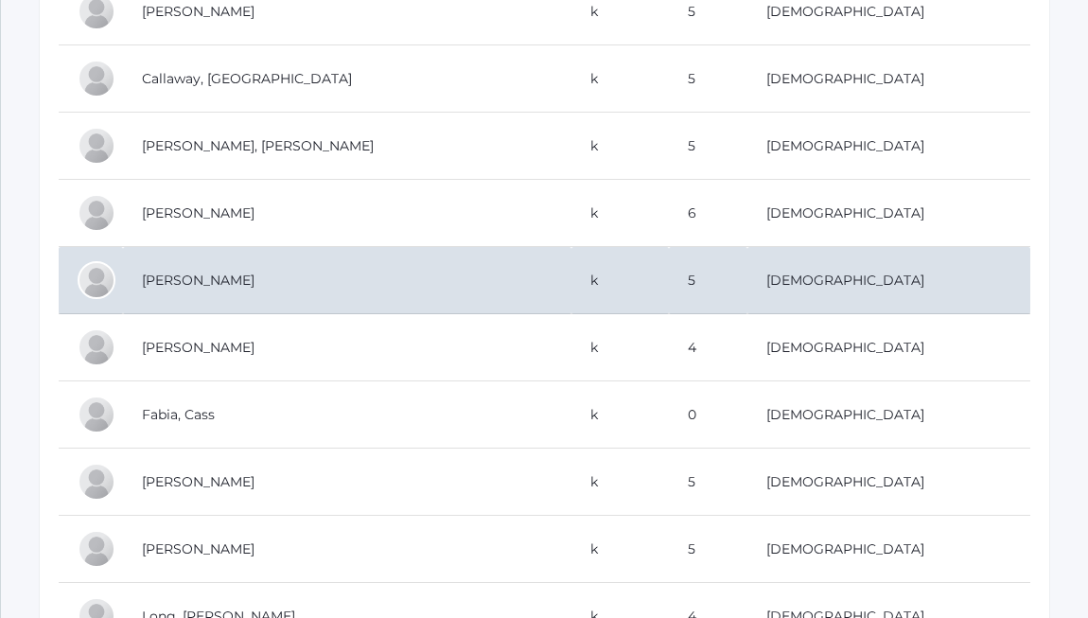
scroll to position [602, 0]
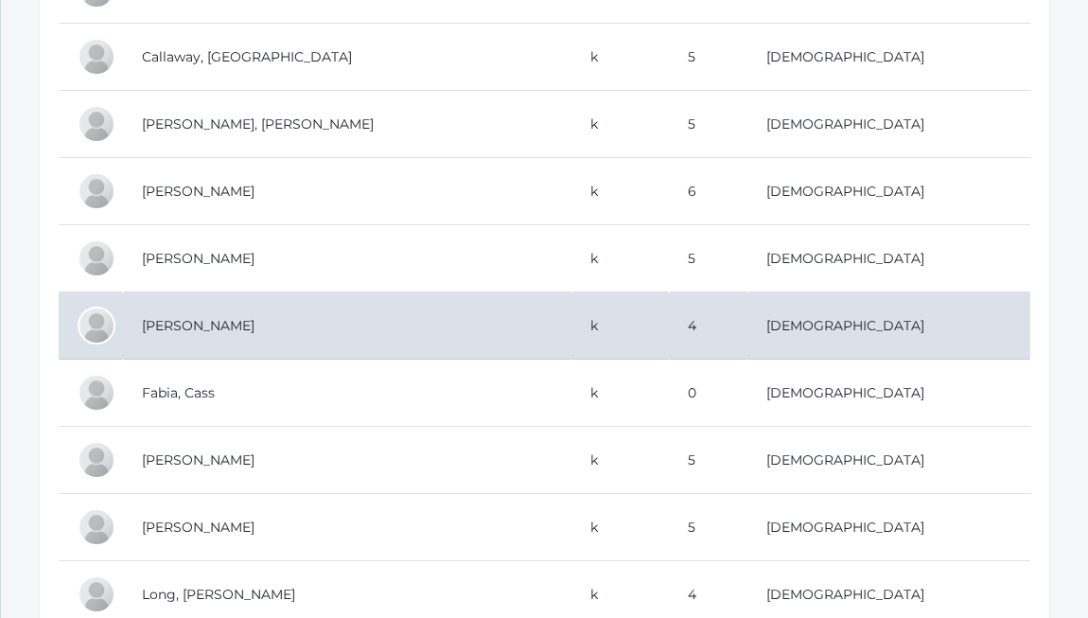
click at [263, 322] on td "[PERSON_NAME]" at bounding box center [347, 325] width 449 height 67
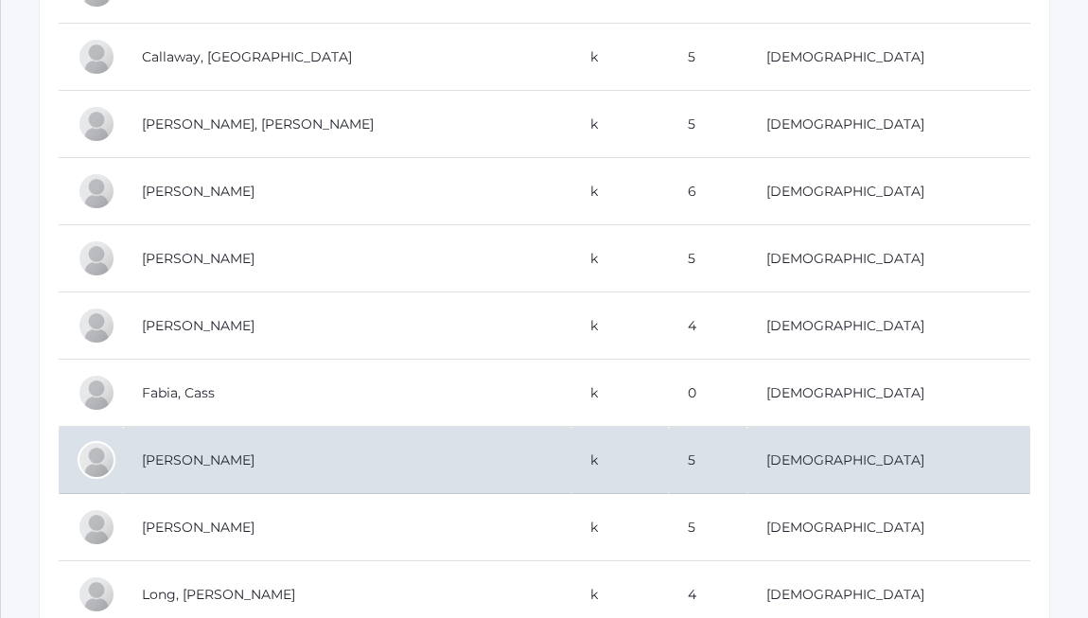
scroll to position [672, 0]
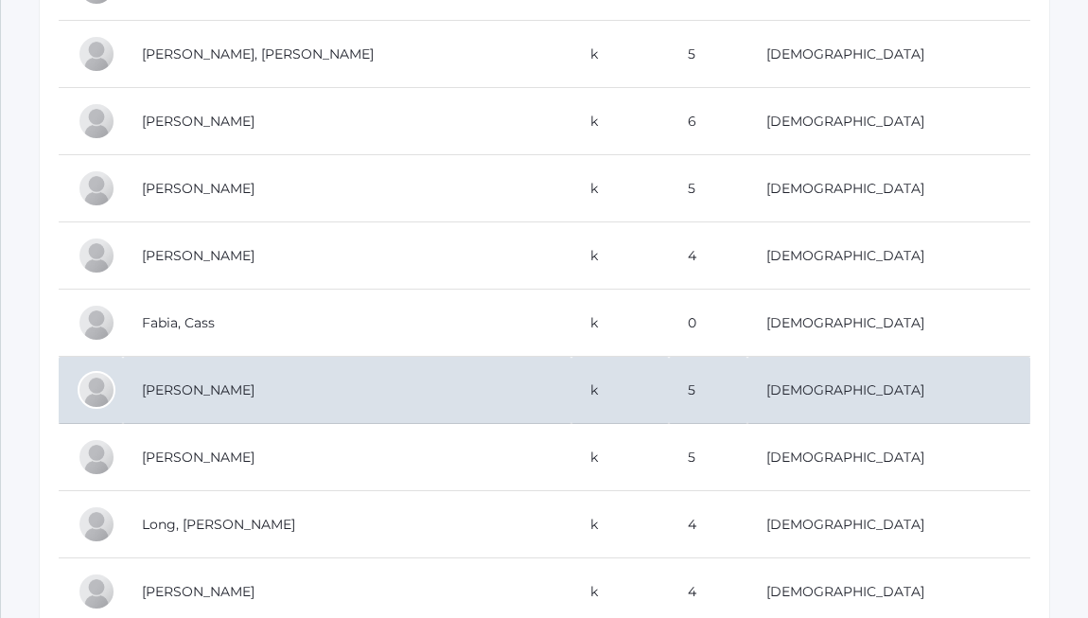
click at [208, 392] on td "[PERSON_NAME]" at bounding box center [347, 390] width 449 height 67
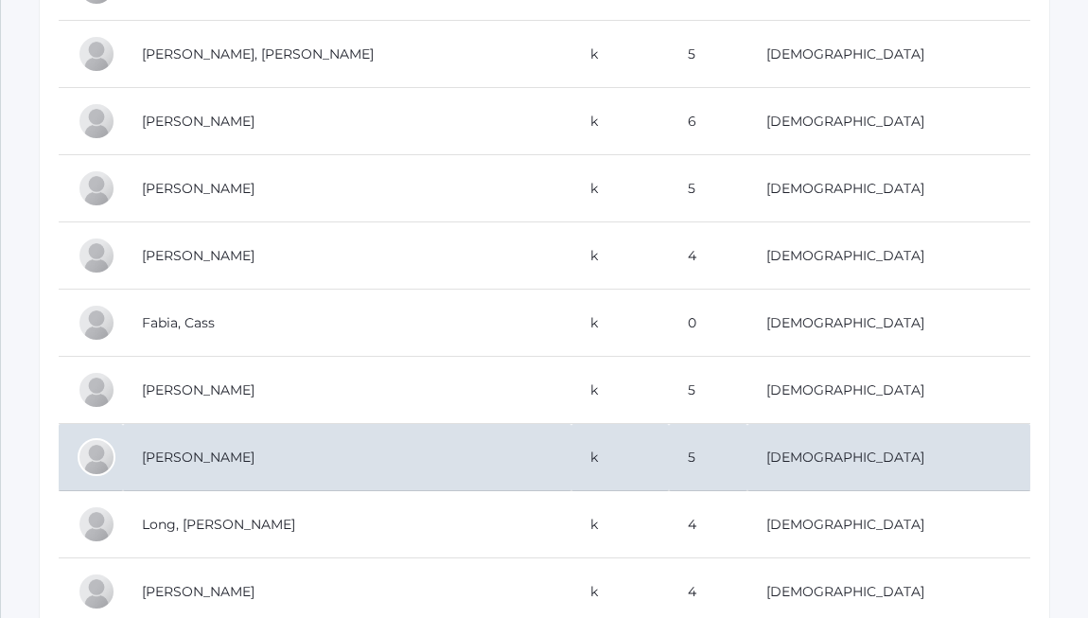
click at [262, 459] on td "[PERSON_NAME]" at bounding box center [347, 457] width 449 height 67
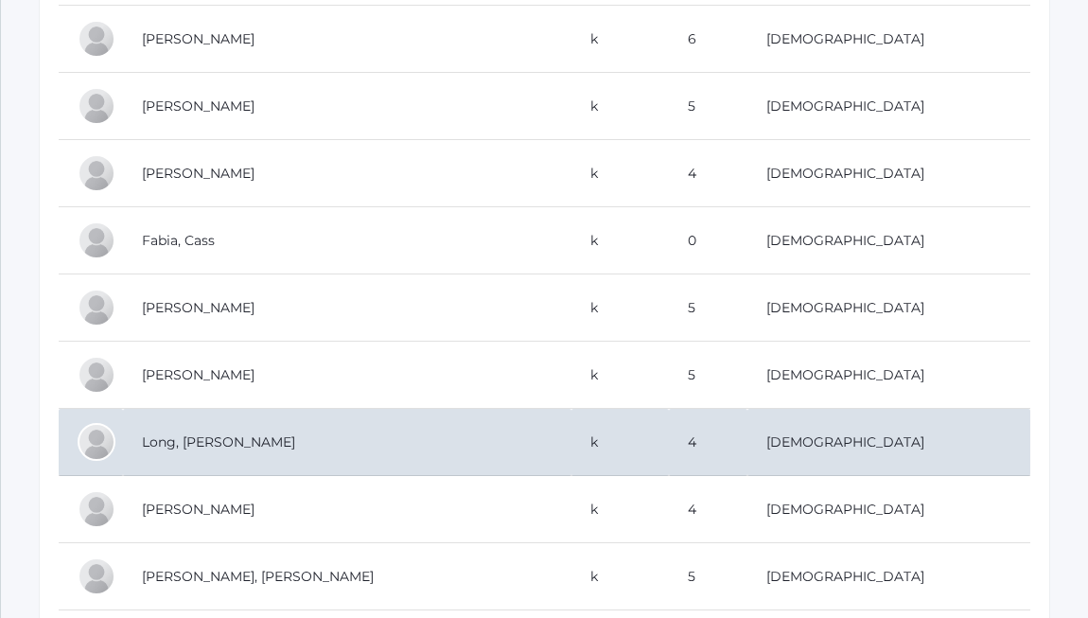
scroll to position [755, 0]
click at [197, 444] on td "Long, [PERSON_NAME]" at bounding box center [347, 441] width 449 height 67
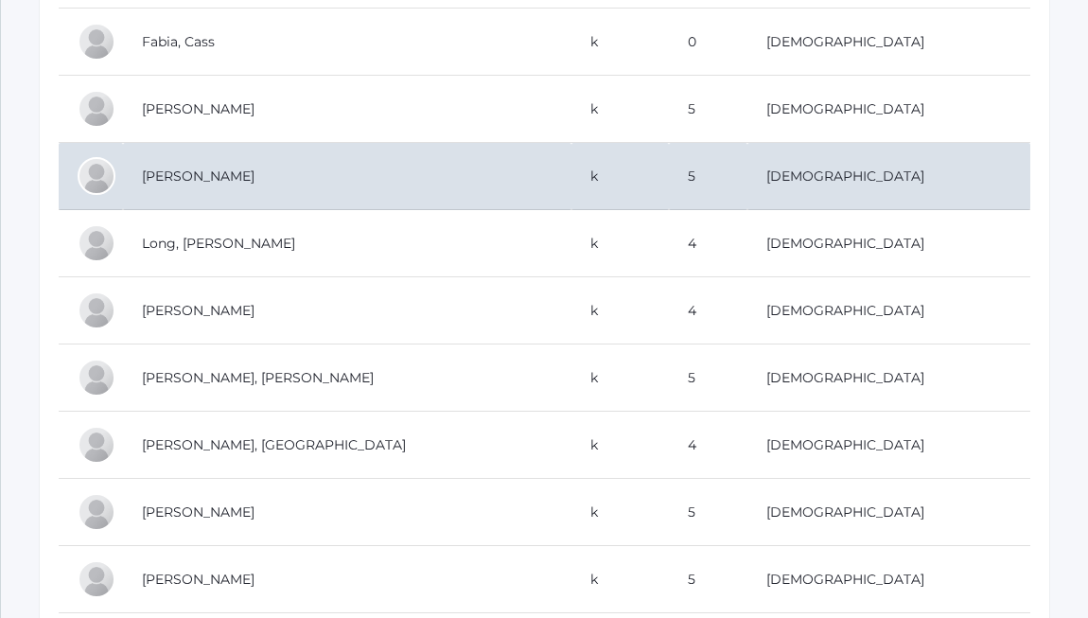
scroll to position [955, 0]
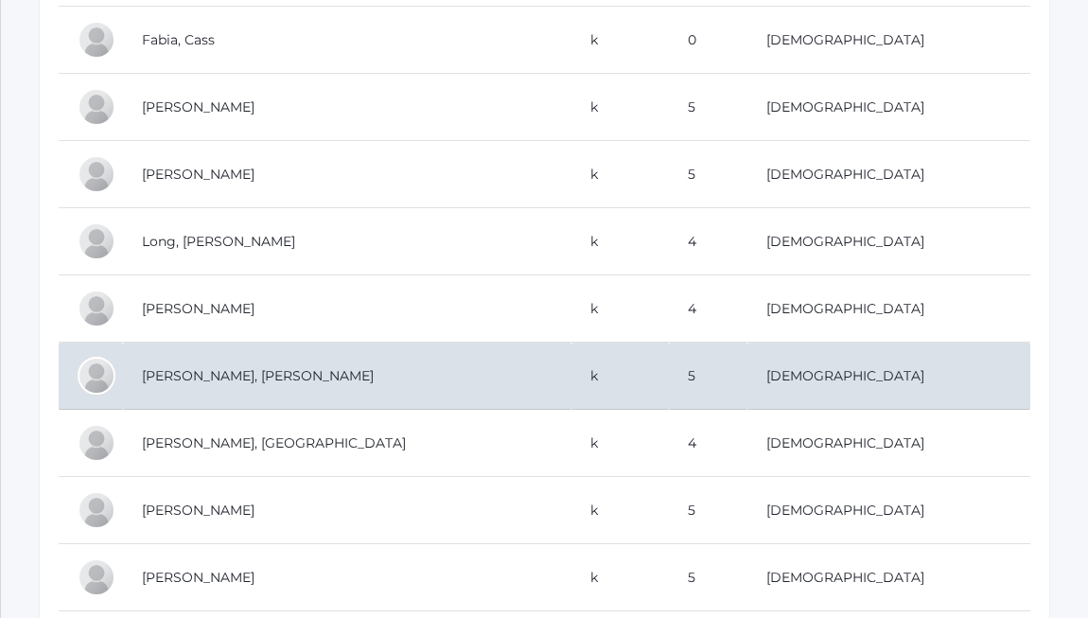
click at [186, 374] on td "[PERSON_NAME], [PERSON_NAME]" at bounding box center [347, 376] width 449 height 67
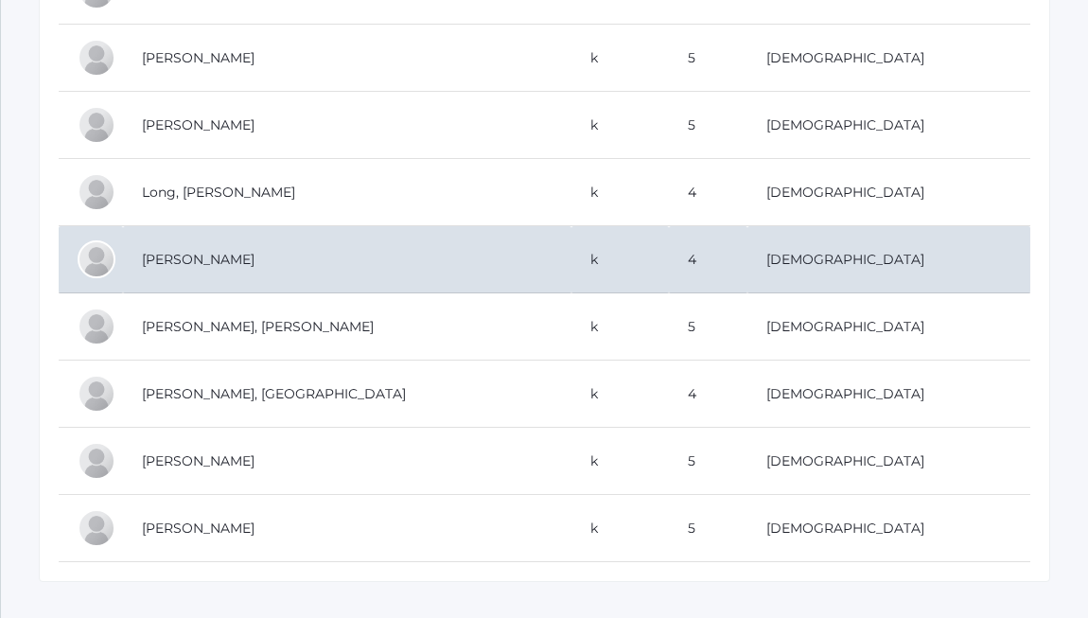
scroll to position [1035, 0]
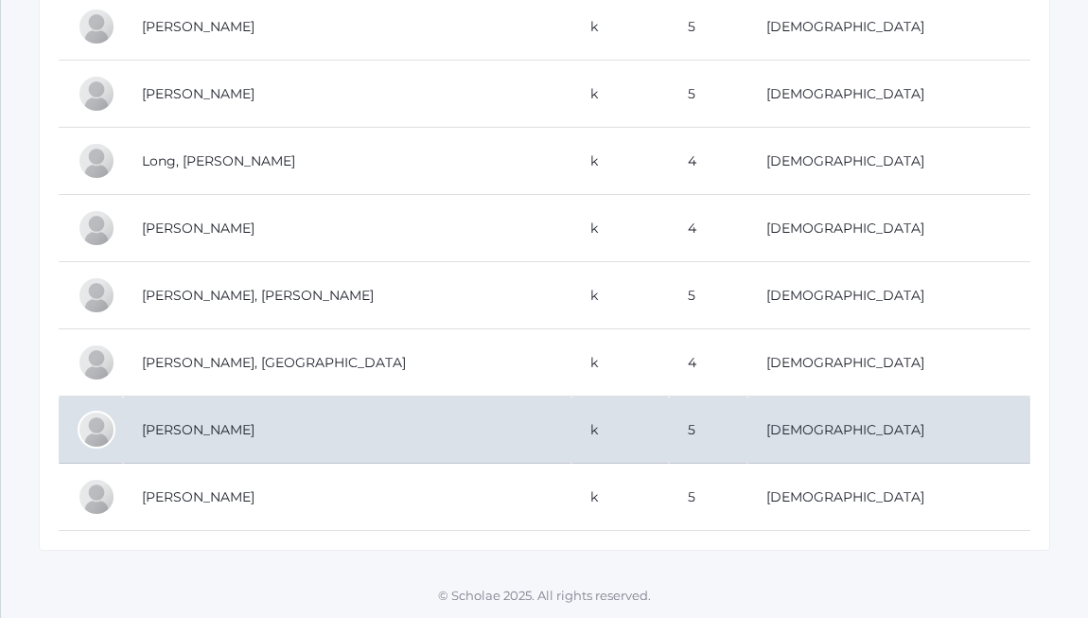
click at [203, 421] on td "[PERSON_NAME]" at bounding box center [347, 430] width 449 height 67
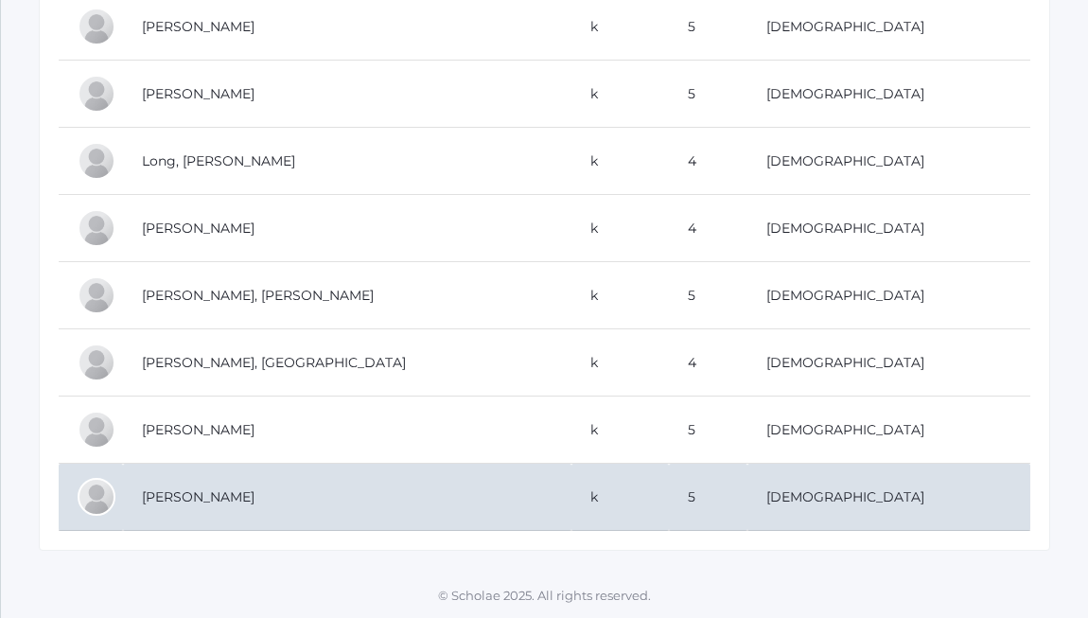
click at [191, 507] on td "[PERSON_NAME]" at bounding box center [347, 497] width 449 height 67
